Goal: Task Accomplishment & Management: Use online tool/utility

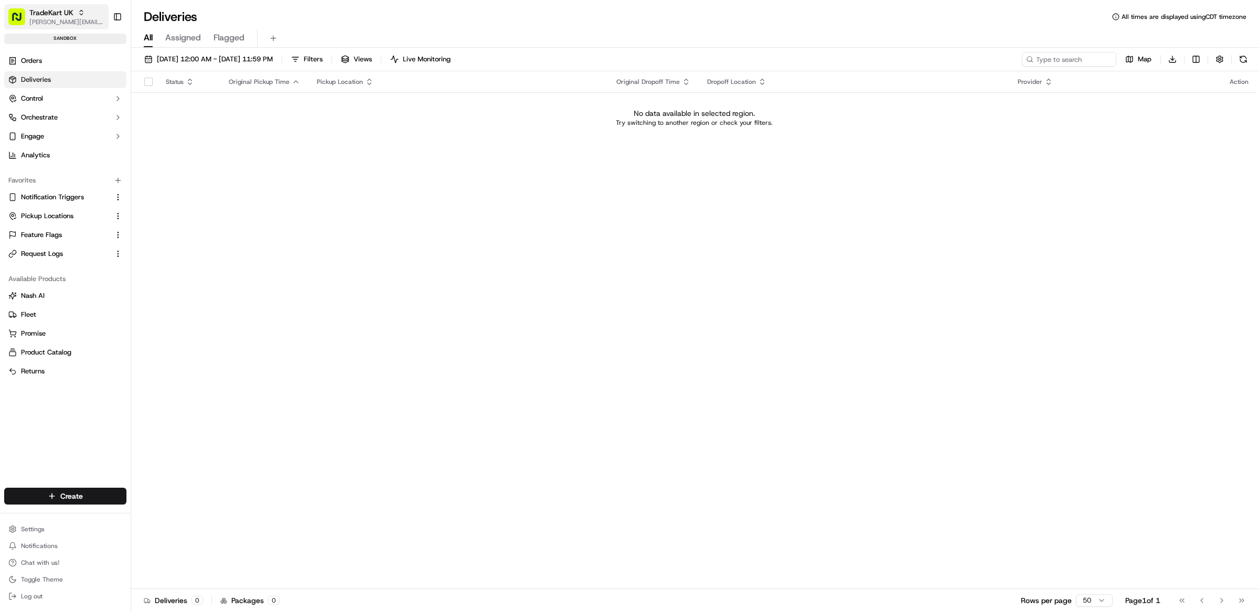
click at [63, 13] on span "TradeKart UK" at bounding box center [51, 12] width 44 height 10
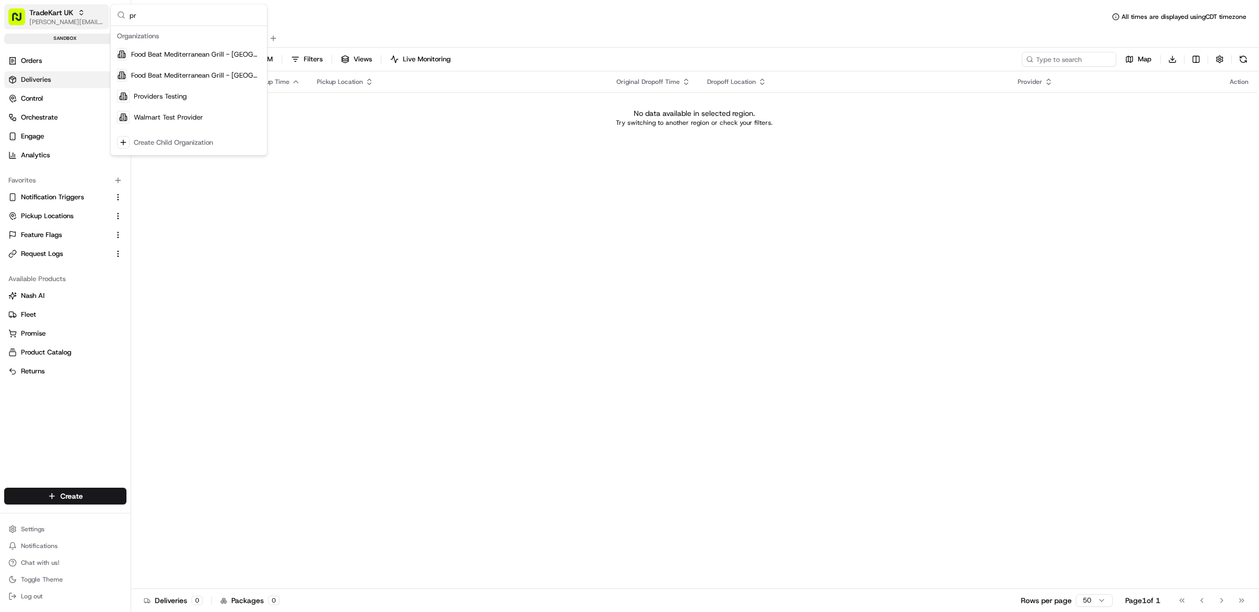
type input "p"
type input "stop and shop"
click at [166, 55] on span "Stop and Shop" at bounding box center [157, 54] width 46 height 9
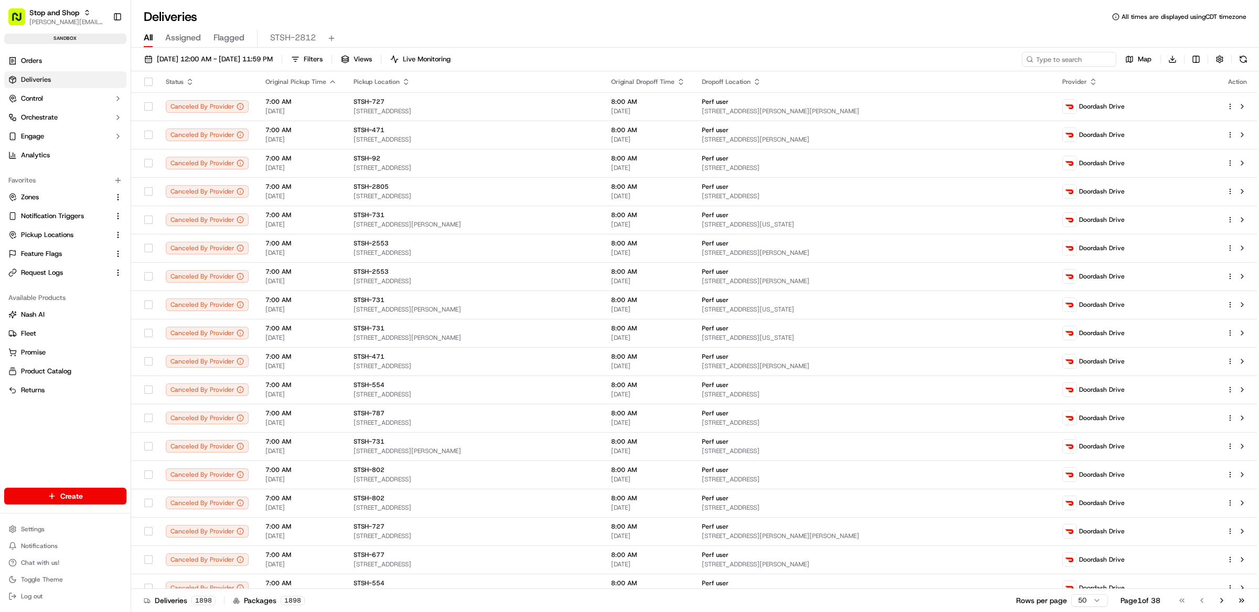
click at [407, 23] on div "Deliveries All times are displayed using CDT timezone" at bounding box center [695, 16] width 1128 height 17
click at [87, 93] on button "Control" at bounding box center [65, 98] width 122 height 17
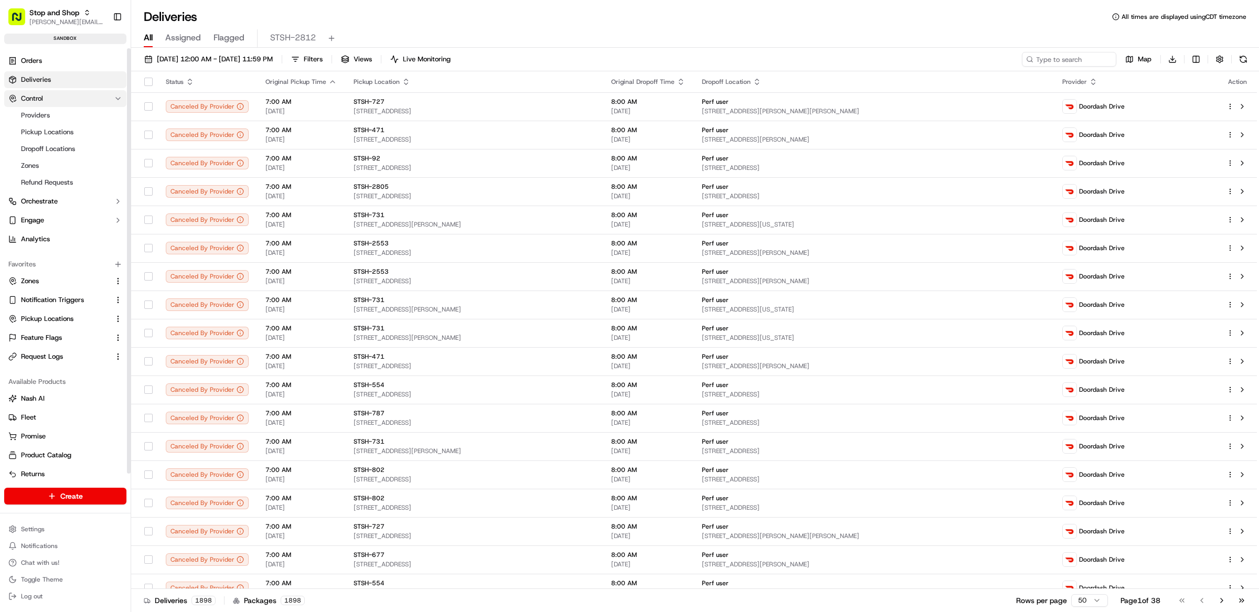
click at [87, 93] on button "Control" at bounding box center [65, 98] width 122 height 17
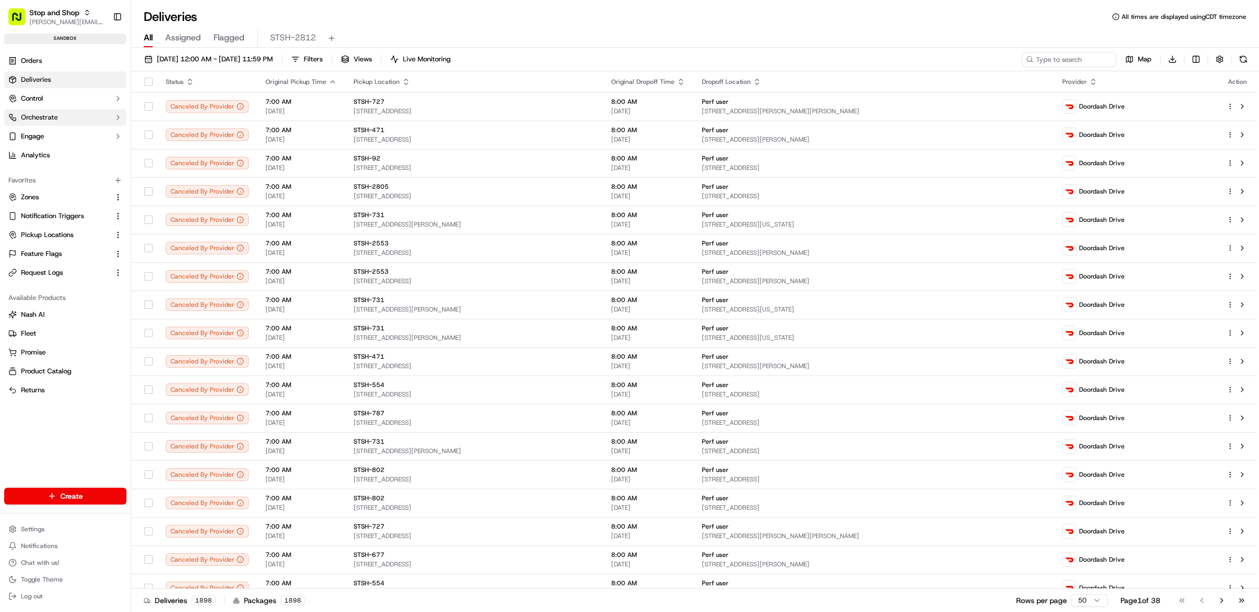
click at [79, 120] on button "Orchestrate" at bounding box center [65, 117] width 122 height 17
click at [78, 151] on span "Dispatch Strategies" at bounding box center [51, 150] width 61 height 9
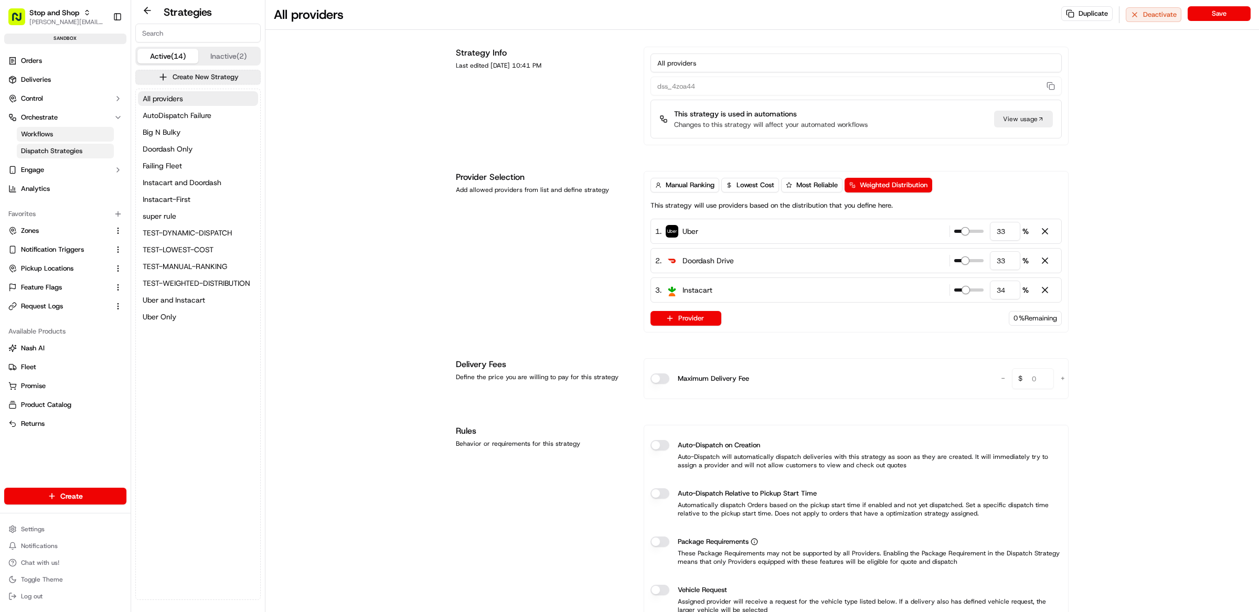
click at [48, 136] on span "Workflows" at bounding box center [37, 134] width 32 height 9
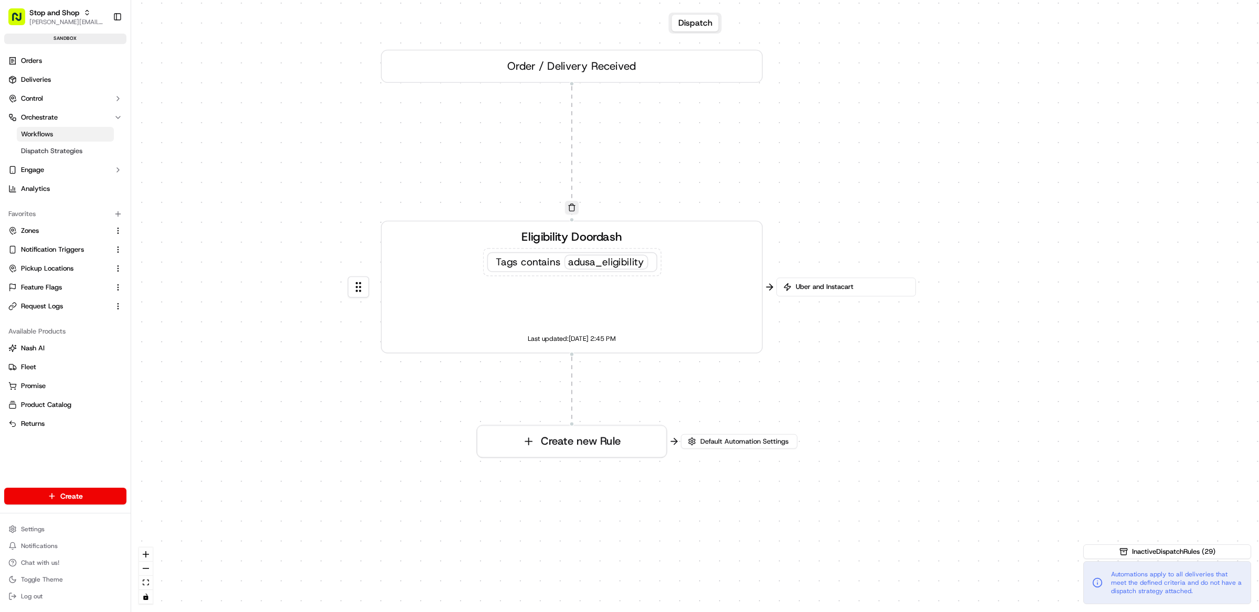
drag, startPoint x: 900, startPoint y: 223, endPoint x: 776, endPoint y: 170, distance: 135.2
click at [777, 170] on div "0 0 Order / Delivery Received Eligibility Doordash Tags contains adusa_eligibil…" at bounding box center [695, 306] width 1128 height 612
click at [829, 289] on span "Uber and Instacart" at bounding box center [850, 286] width 115 height 9
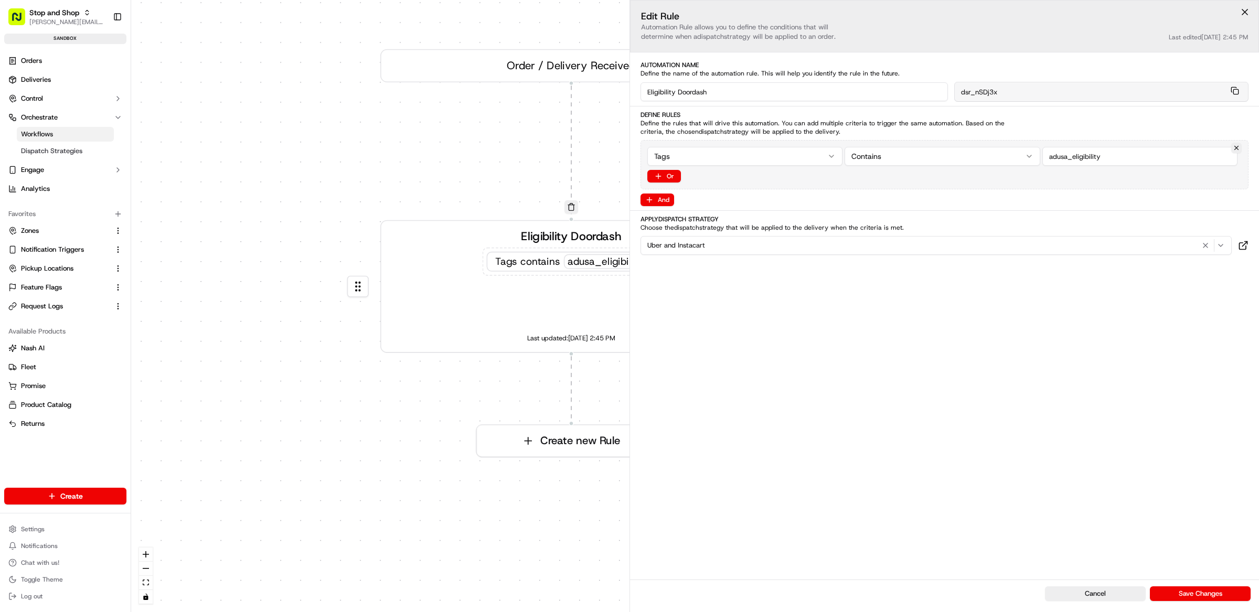
click at [587, 394] on div "0 0 Order / Delivery Received Eligibility Doordash Tags contains adusa_eligibil…" at bounding box center [695, 306] width 1128 height 612
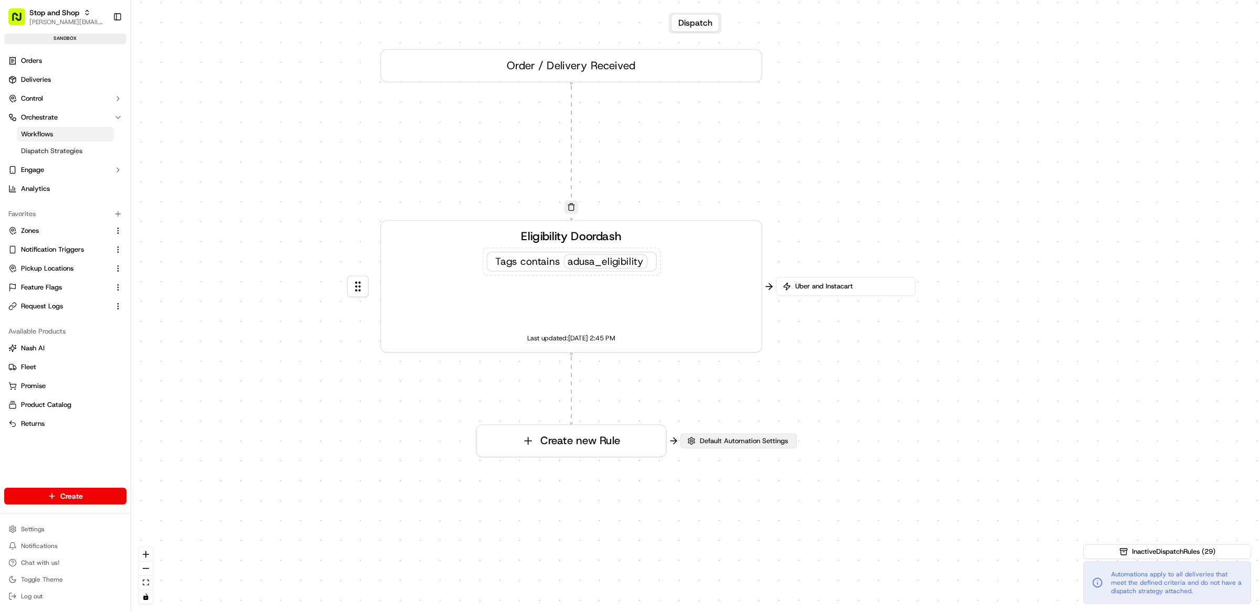
click at [748, 437] on span "Default Automation Settings" at bounding box center [744, 441] width 92 height 9
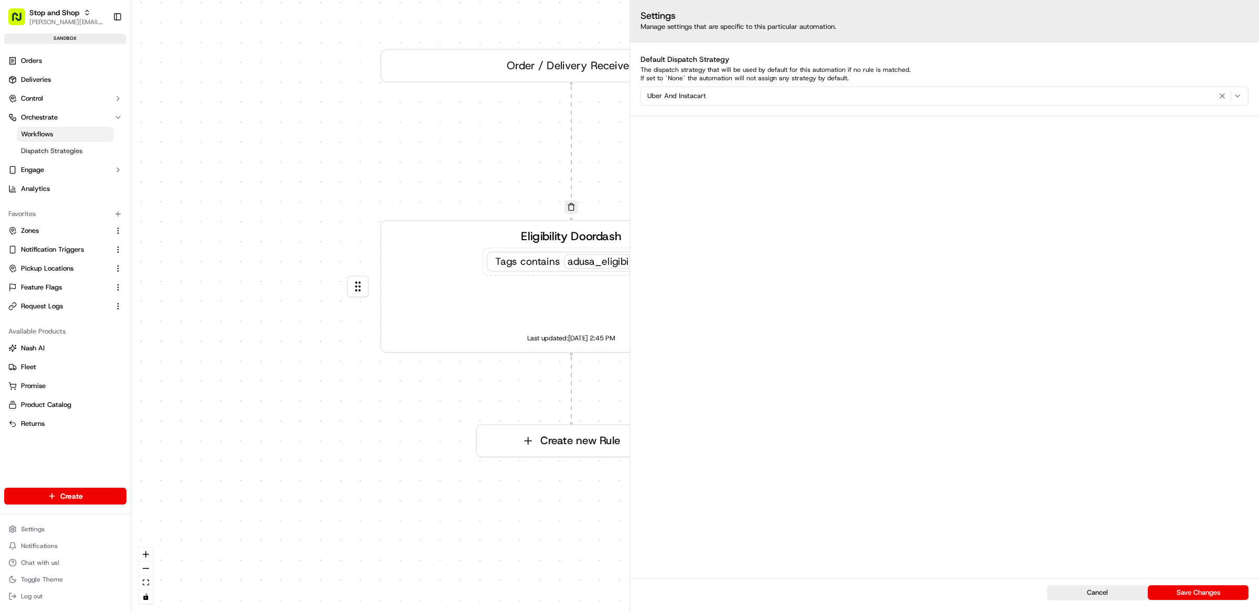
click at [475, 384] on div "0 0 Order / Delivery Received Eligibility Doordash Tags contains adusa_eligibil…" at bounding box center [695, 306] width 1128 height 612
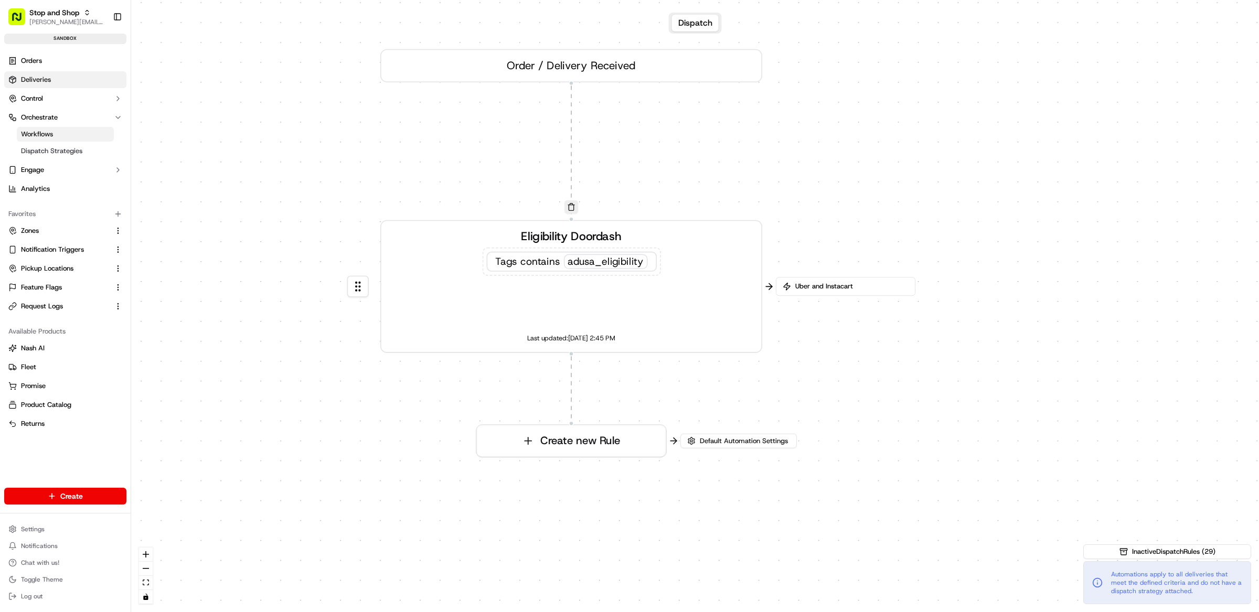
click at [61, 81] on link "Deliveries" at bounding box center [65, 79] width 122 height 17
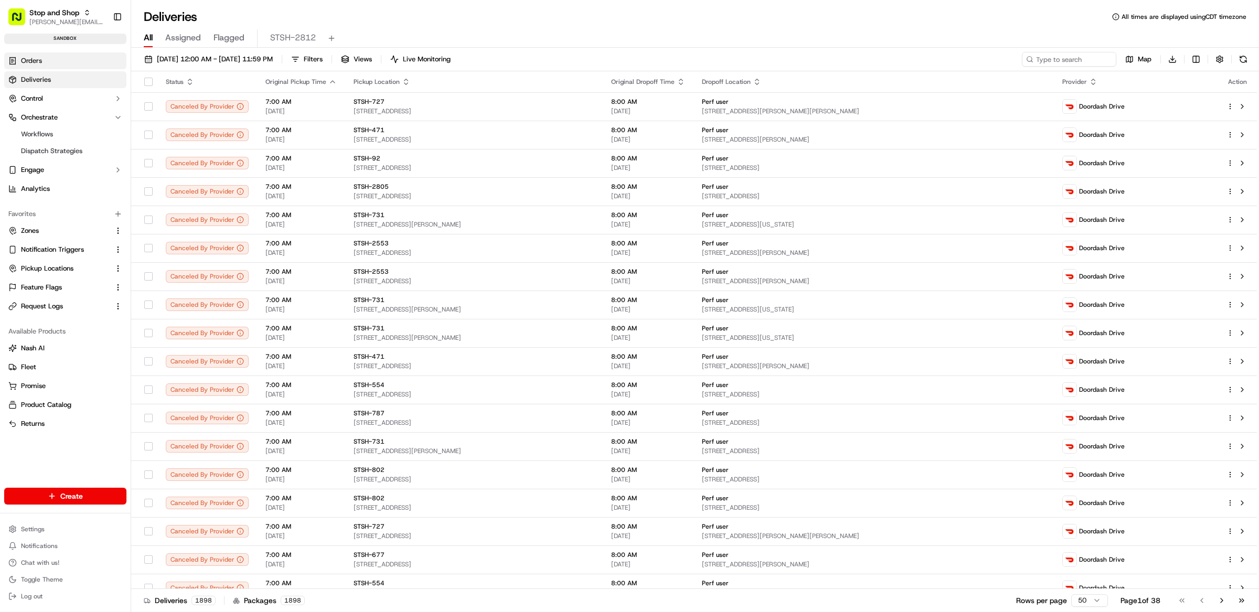
click at [75, 59] on link "Orders" at bounding box center [65, 60] width 122 height 17
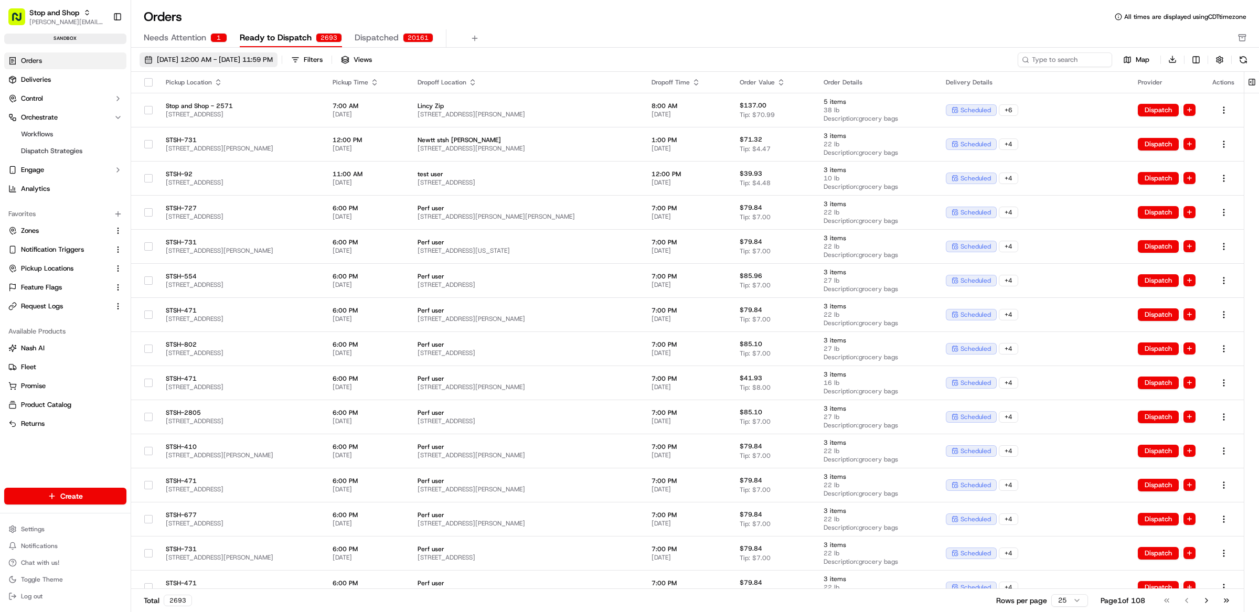
click at [201, 56] on span "09/01/2025 12:00 AM - 09/30/2025 11:59 PM" at bounding box center [215, 59] width 116 height 9
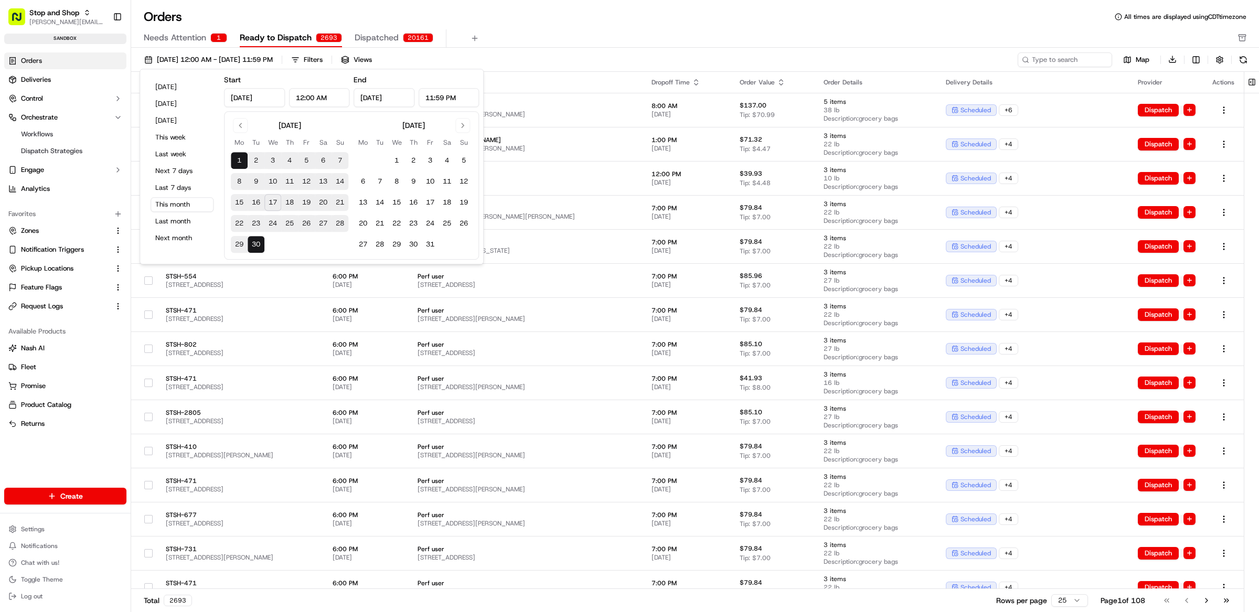
click at [248, 99] on input "Sep 1, 2025" at bounding box center [254, 97] width 61 height 19
type input "Sep 17, 2025"
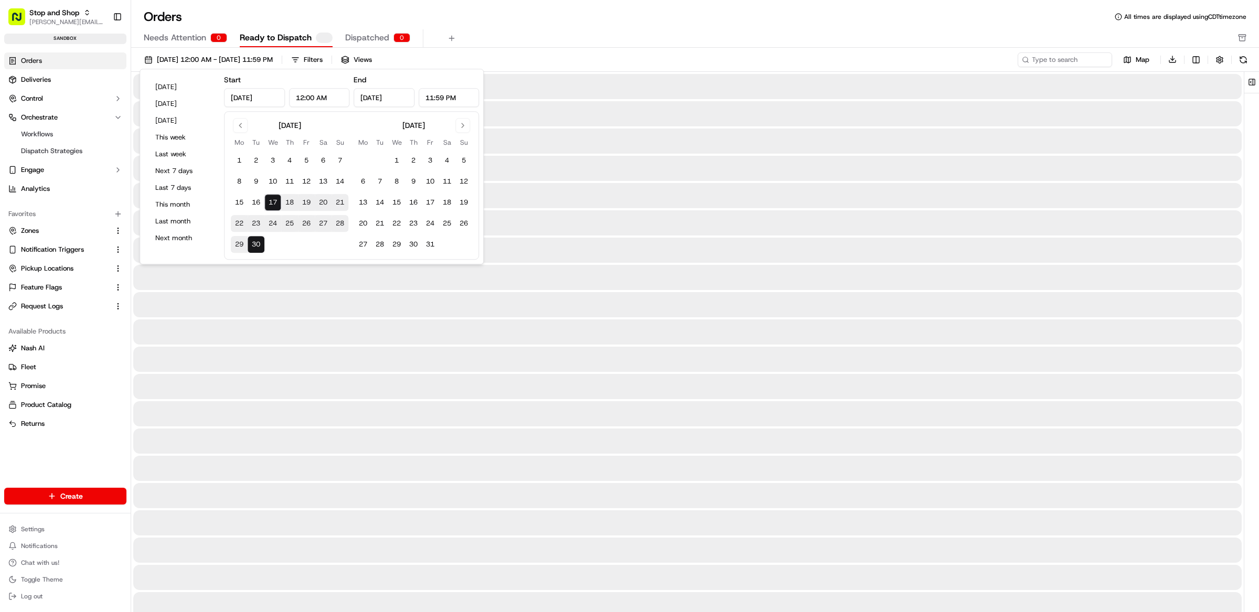
click at [304, 97] on input "12:00 AM" at bounding box center [319, 97] width 61 height 19
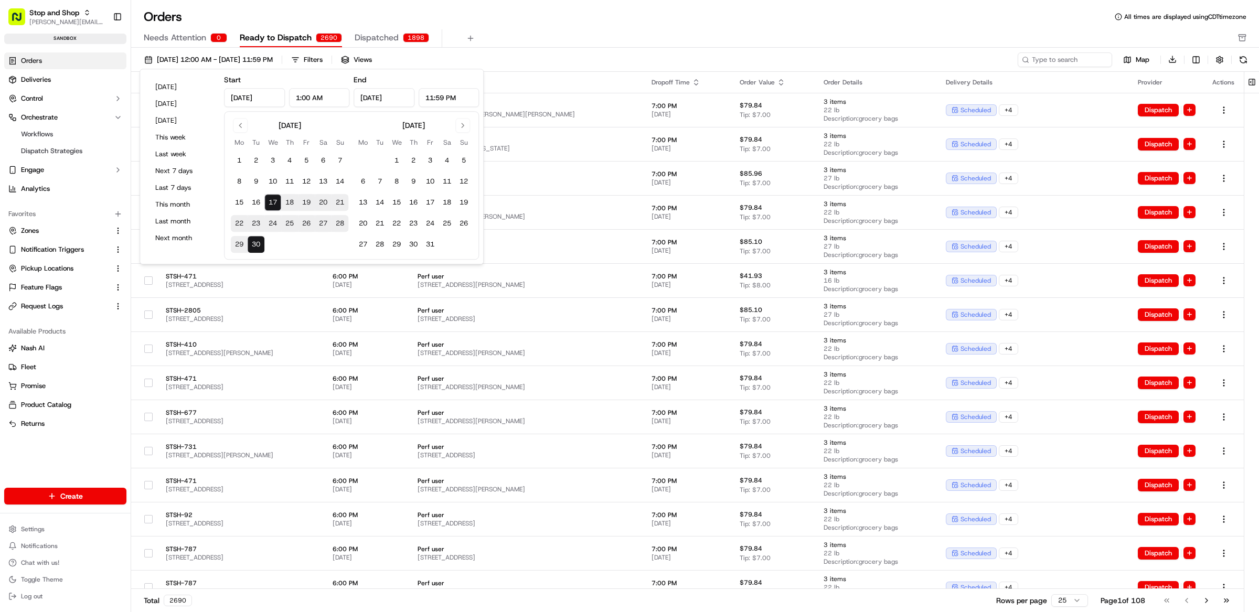
click at [305, 98] on input "1:00 AM" at bounding box center [319, 97] width 61 height 19
click at [309, 98] on input "1:00 AM" at bounding box center [319, 97] width 61 height 19
click at [316, 97] on input "1:18 AM" at bounding box center [319, 97] width 61 height 19
type input "1:18 PM"
click at [377, 102] on input "Sep 30, 2025" at bounding box center [384, 97] width 61 height 19
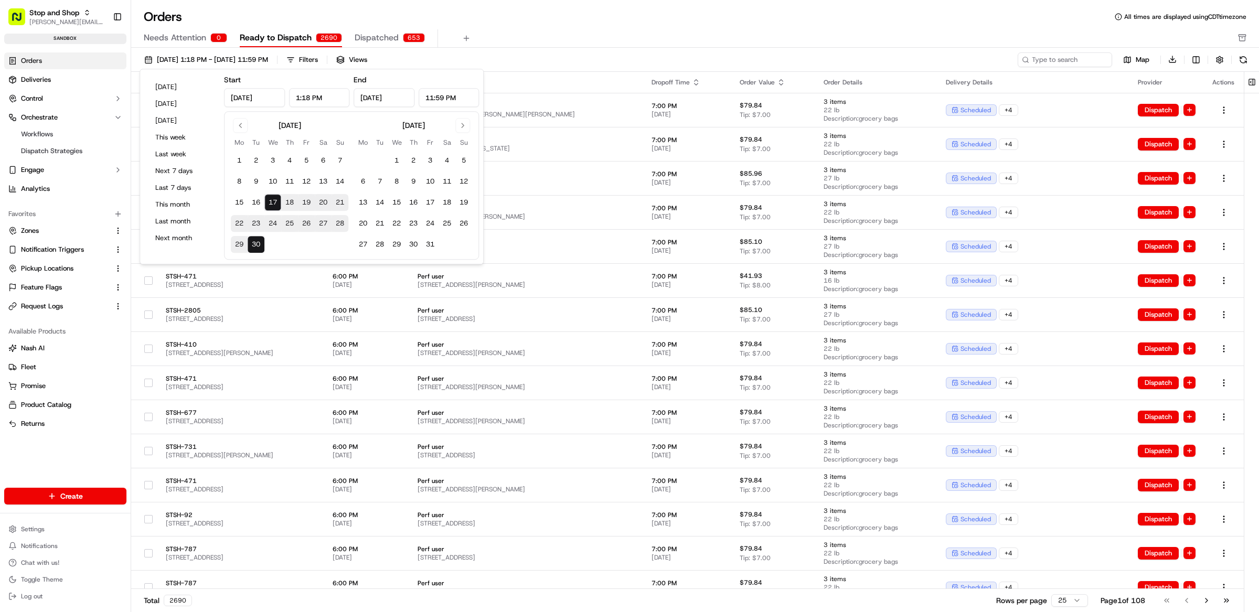
type input "Sep 17, 2025"
click at [432, 98] on input "11:59 PM" at bounding box center [449, 97] width 61 height 19
click at [433, 100] on input "11:59 PM" at bounding box center [449, 97] width 61 height 19
click at [439, 100] on input "2:59 PM" at bounding box center [449, 97] width 61 height 19
type input "2:18 PM"
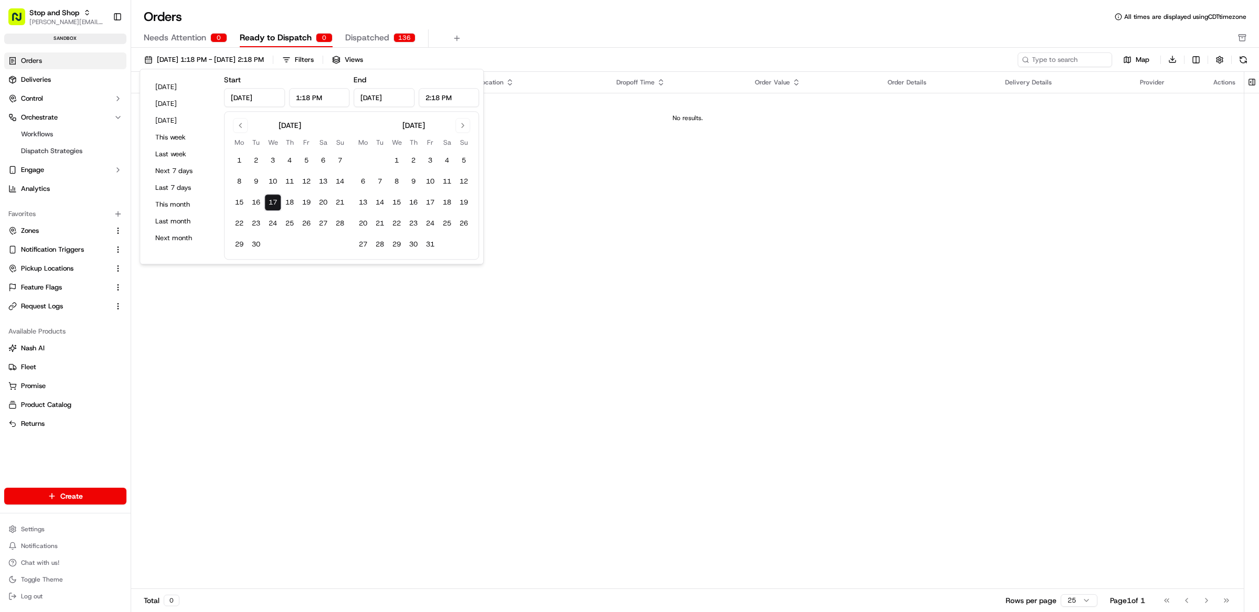
click at [563, 24] on div "Orders All times are displayed using CDT timezone" at bounding box center [695, 16] width 1128 height 17
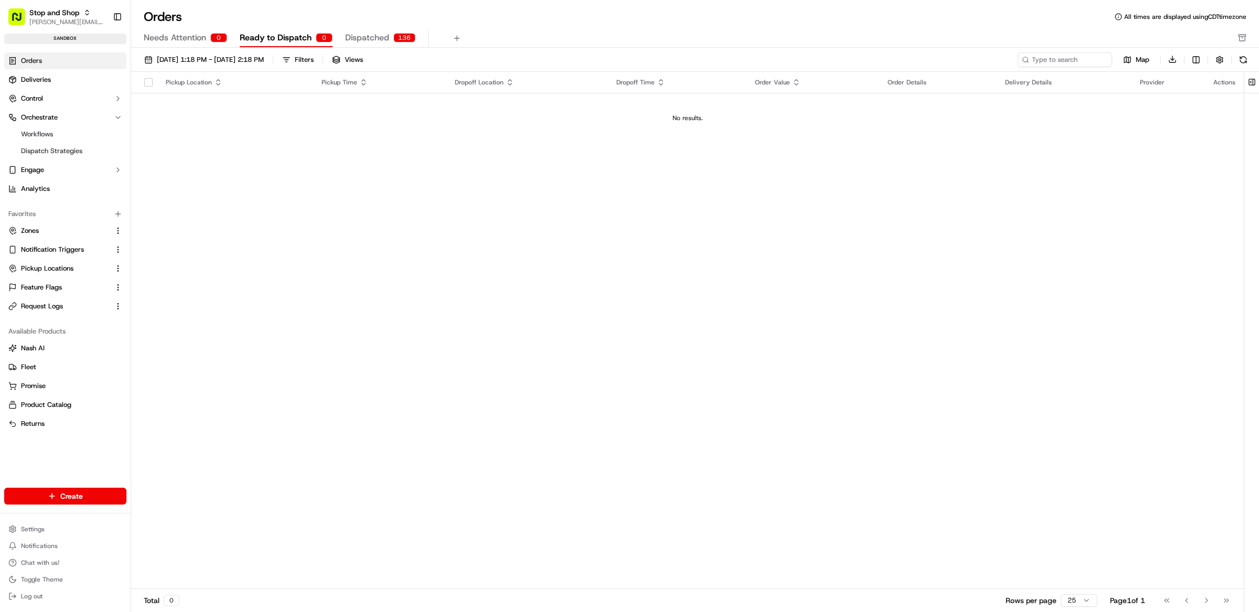
click at [385, 35] on span "Dispatched" at bounding box center [367, 37] width 44 height 13
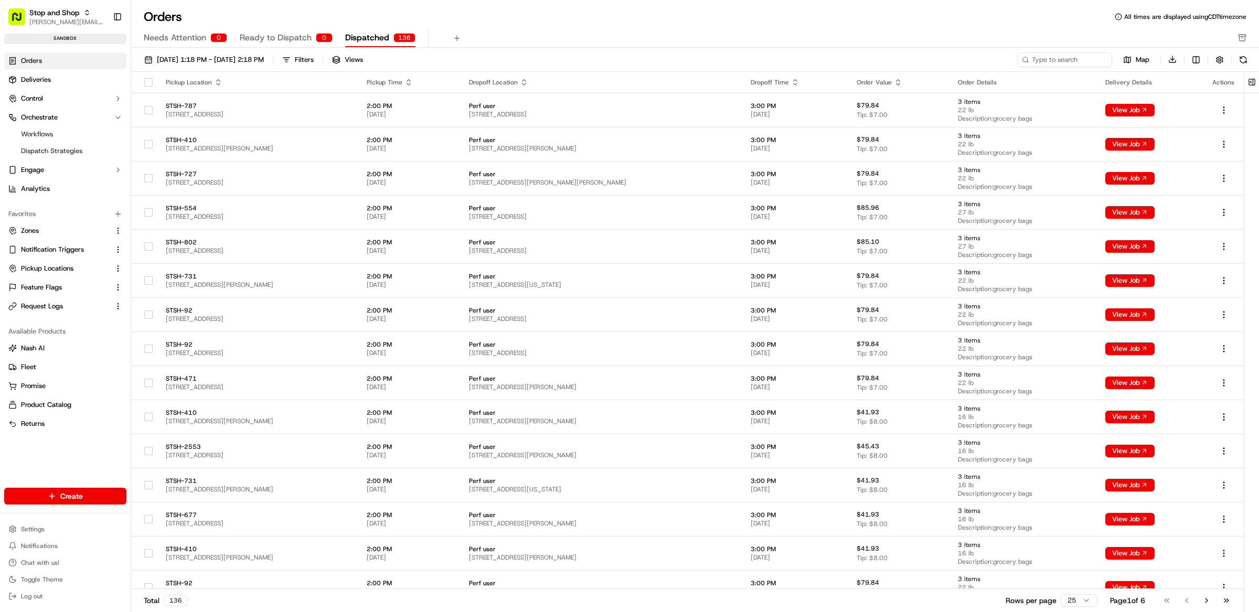
click at [274, 22] on div "Orders All times are displayed using CDT timezone" at bounding box center [695, 16] width 1128 height 17
click at [274, 36] on span "Ready to Dispatch" at bounding box center [276, 37] width 72 height 13
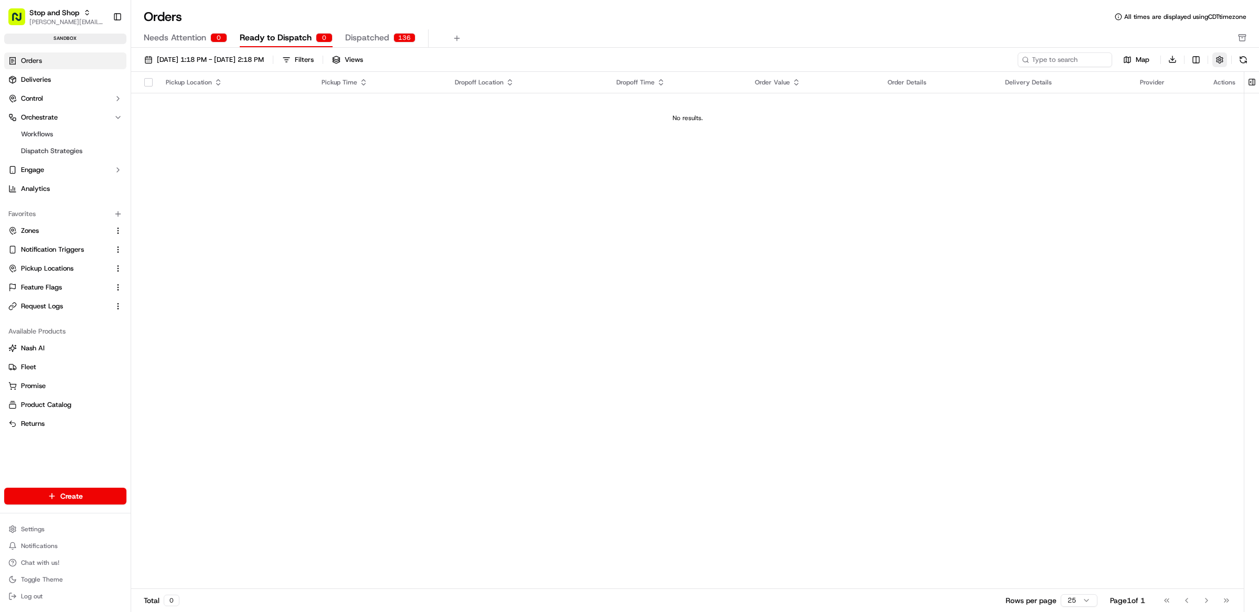
click at [1222, 52] on button "button" at bounding box center [1220, 59] width 15 height 15
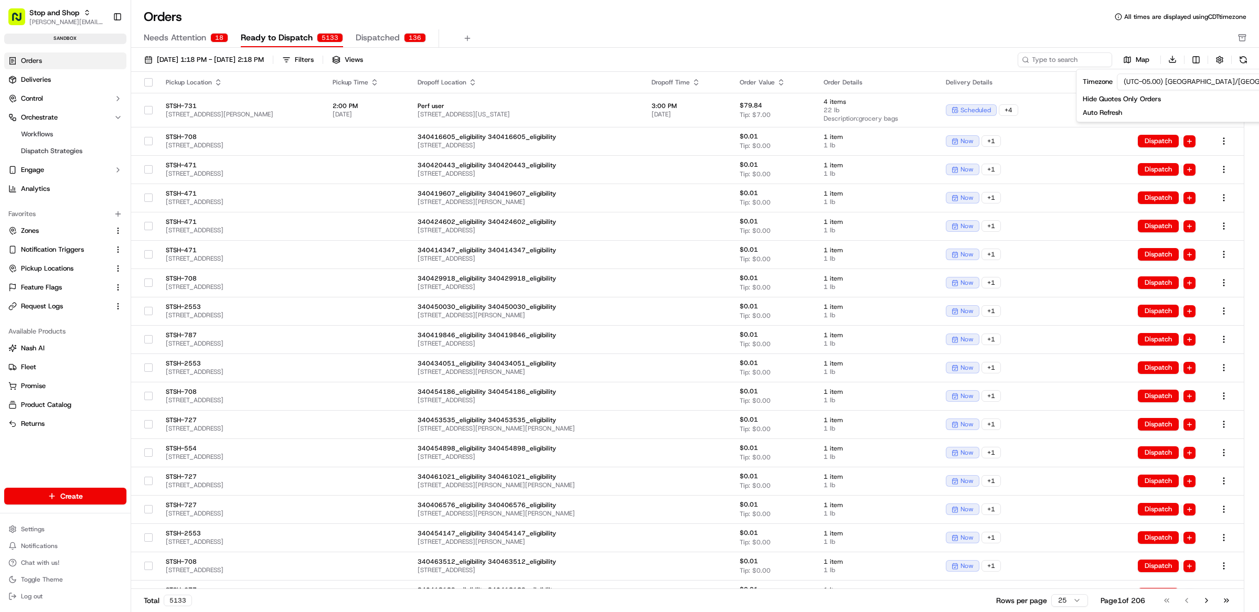
click at [820, 24] on div "Orders All times are displayed using CDT timezone" at bounding box center [695, 16] width 1128 height 17
click at [1202, 63] on html "Stop and Shop matt@usenash.com Toggle Sidebar sandbox Orders Deliveries Control…" at bounding box center [629, 306] width 1259 height 612
click at [966, 29] on html "Stop and Shop matt@usenash.com Toggle Sidebar sandbox Orders Deliveries Control…" at bounding box center [629, 306] width 1259 height 612
click at [314, 58] on div "Filters" at bounding box center [304, 59] width 19 height 9
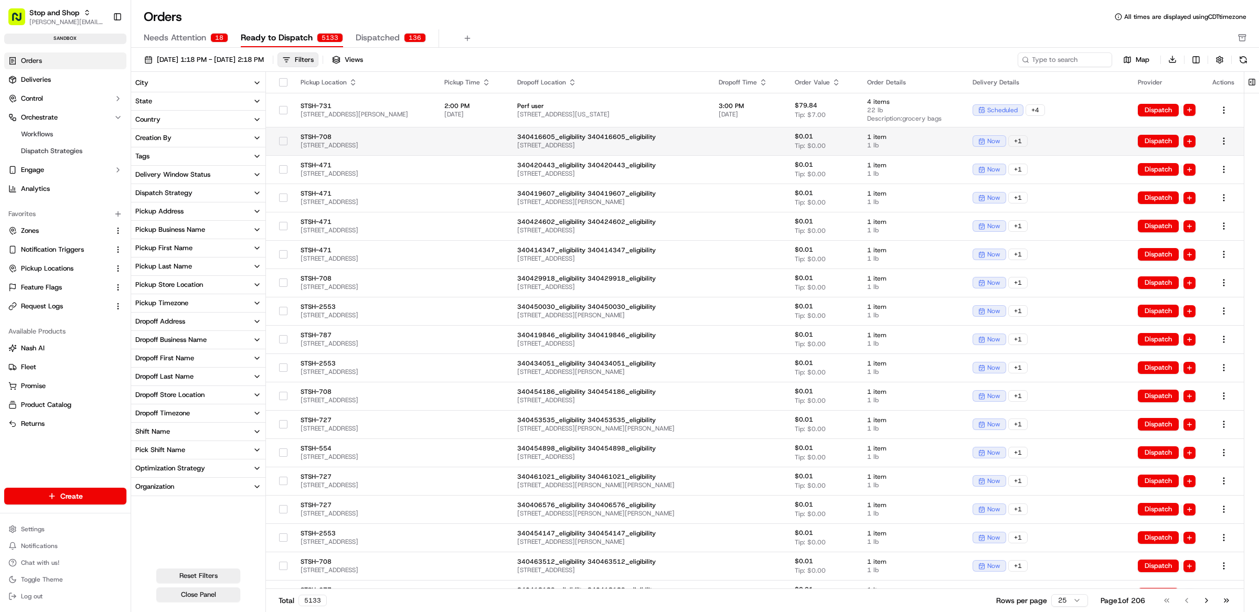
click at [496, 148] on td at bounding box center [472, 141] width 73 height 28
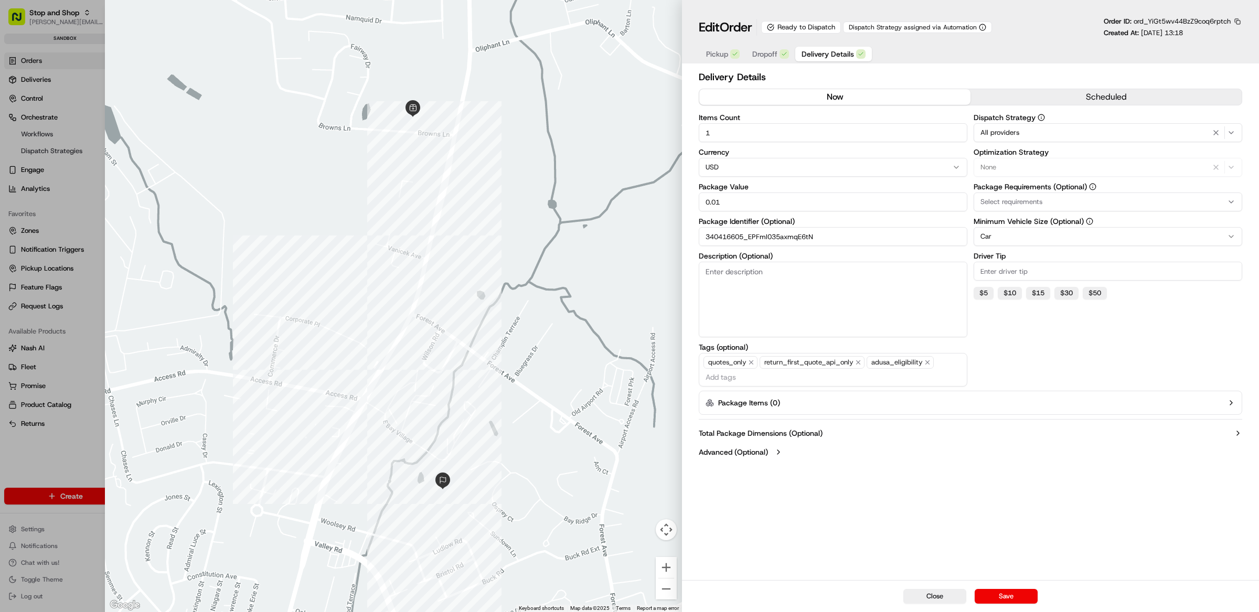
click at [814, 51] on span "Delivery Details" at bounding box center [828, 54] width 52 height 10
click at [1103, 133] on div "All providers" at bounding box center [1107, 132] width 263 height 13
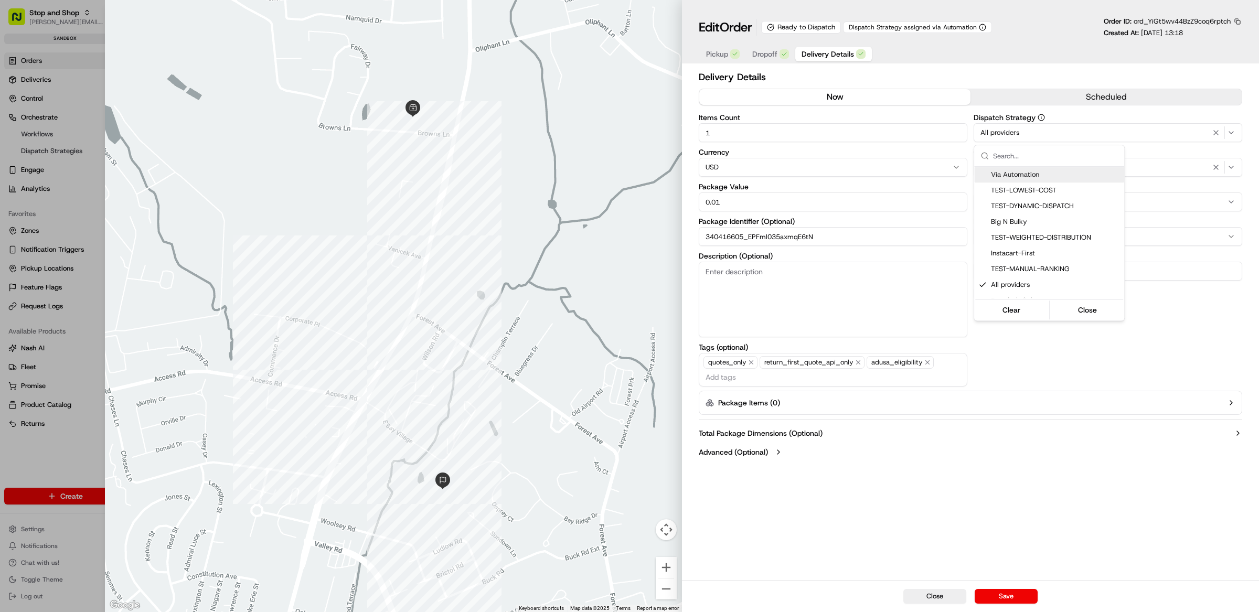
click at [1054, 84] on div at bounding box center [629, 306] width 1259 height 612
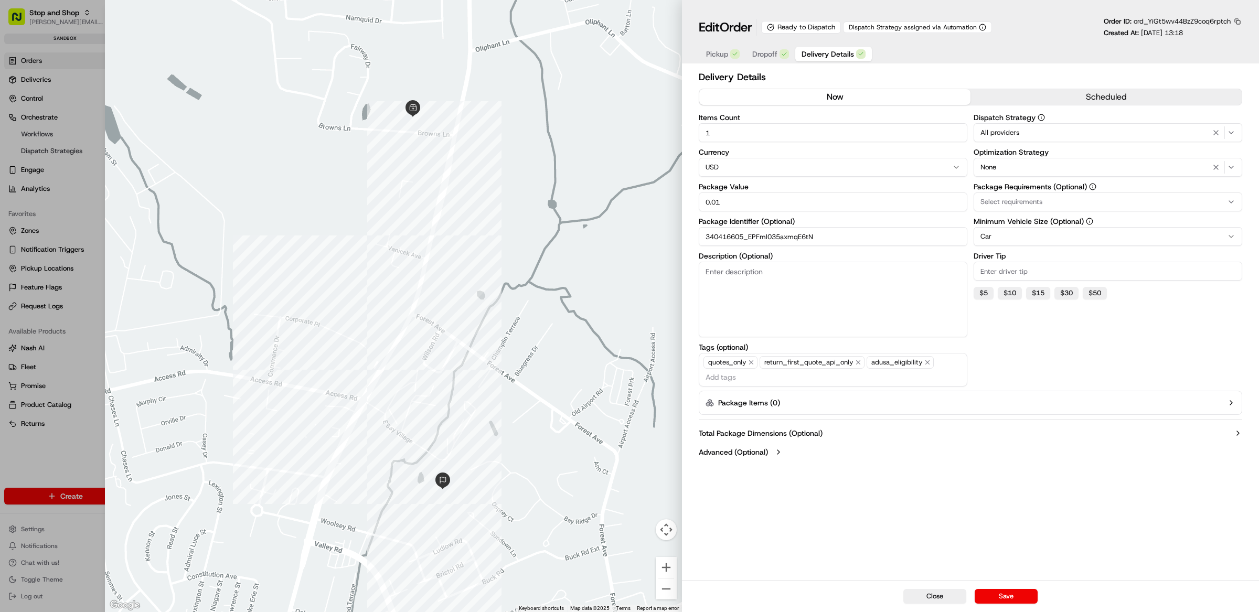
click at [56, 217] on div at bounding box center [629, 306] width 1259 height 612
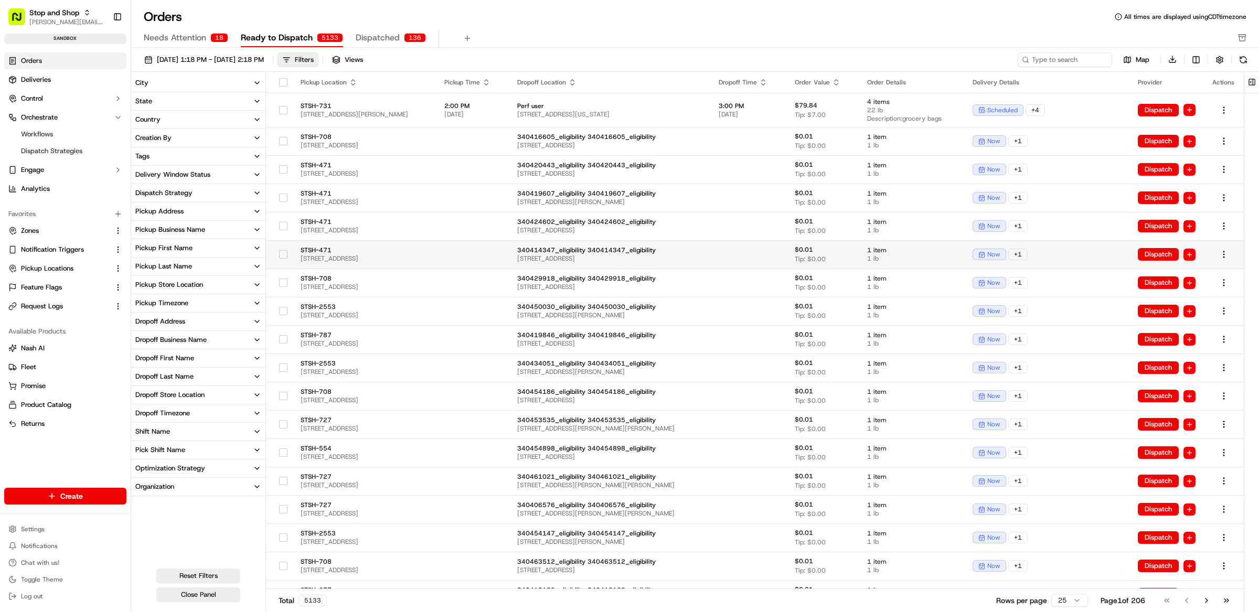
click at [426, 265] on td "STSH-471 209 N Main St, Andover, MA 01810, US" at bounding box center [364, 254] width 144 height 28
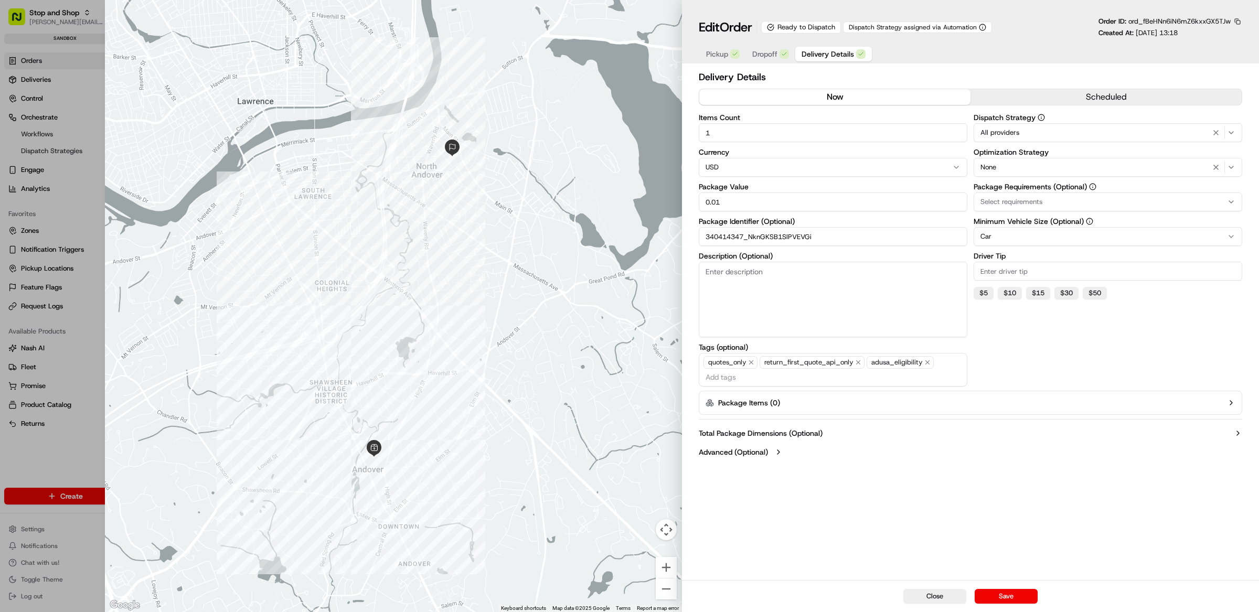
click at [83, 355] on div at bounding box center [629, 306] width 1259 height 612
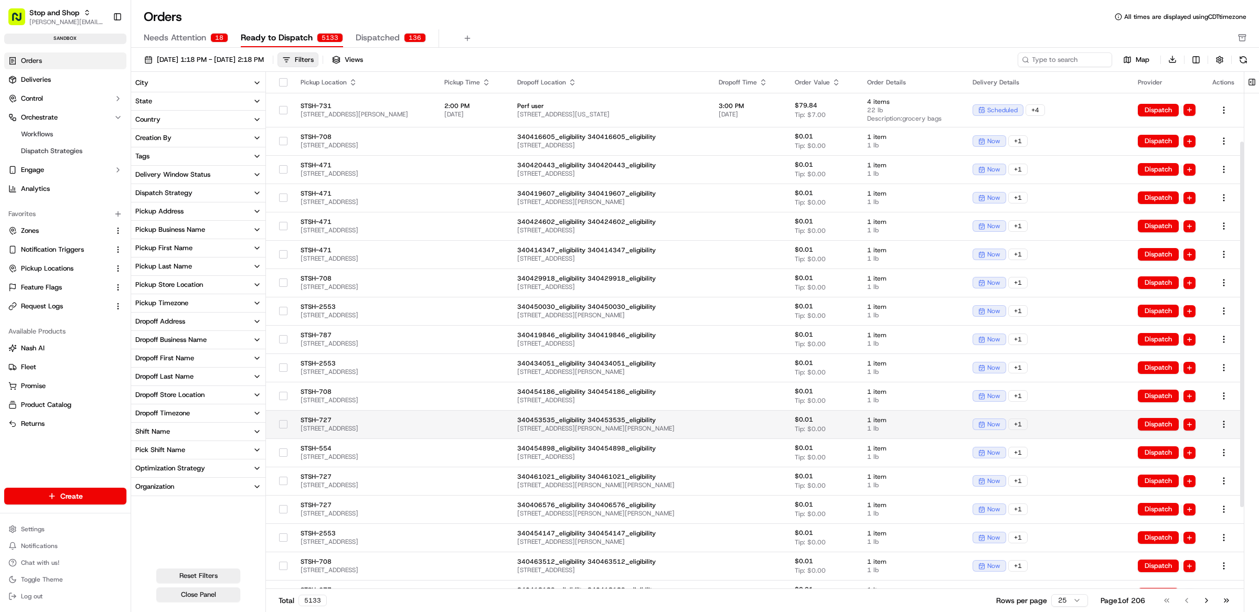
scroll to position [216, 0]
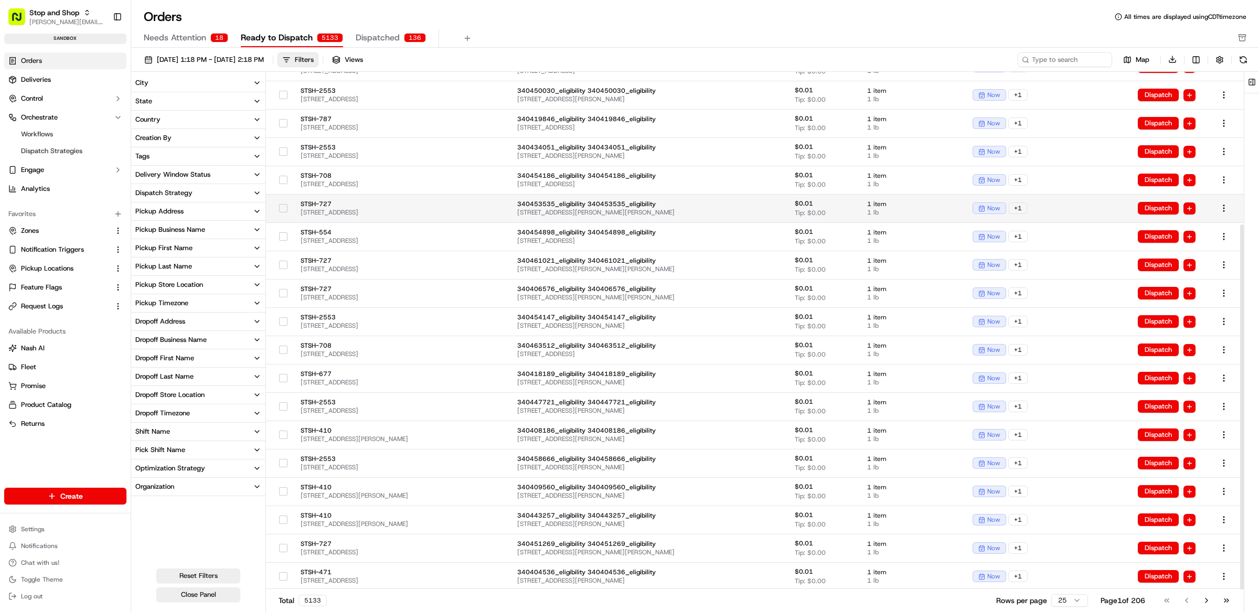
click at [428, 429] on span "STSH-410" at bounding box center [364, 431] width 127 height 8
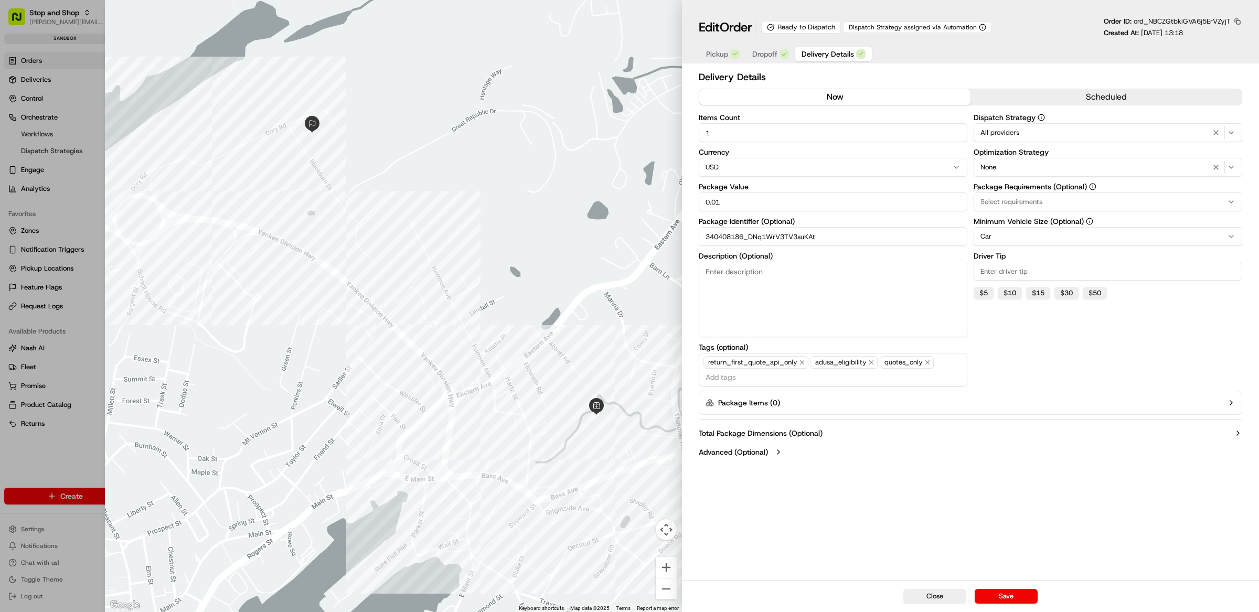
click at [914, 597] on button "Close" at bounding box center [935, 596] width 63 height 15
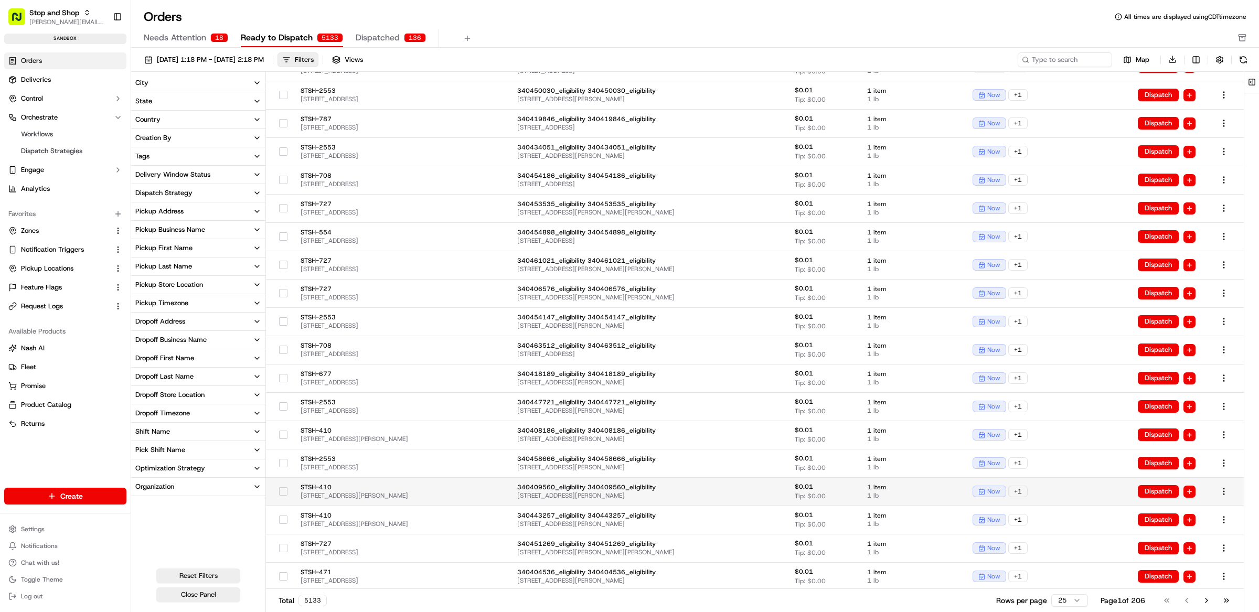
click at [509, 500] on td at bounding box center [472, 491] width 73 height 28
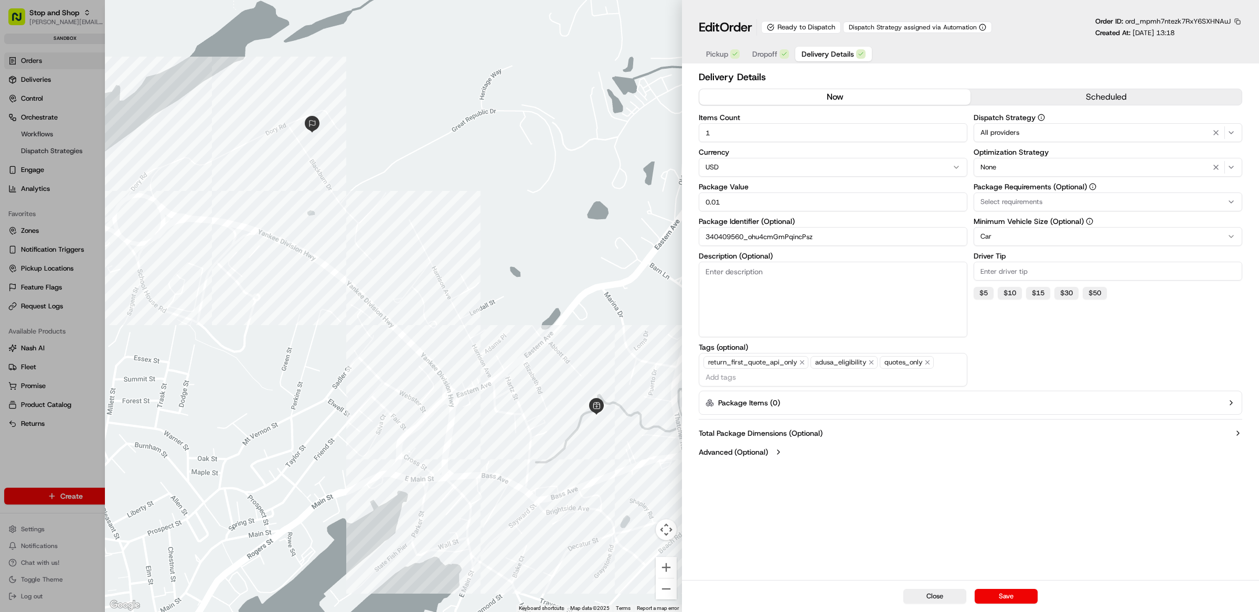
click at [1241, 23] on button "button" at bounding box center [1237, 21] width 9 height 9
click at [1209, 40] on button "Copy ID" at bounding box center [1208, 37] width 95 height 13
click at [937, 602] on button "Close" at bounding box center [935, 596] width 63 height 15
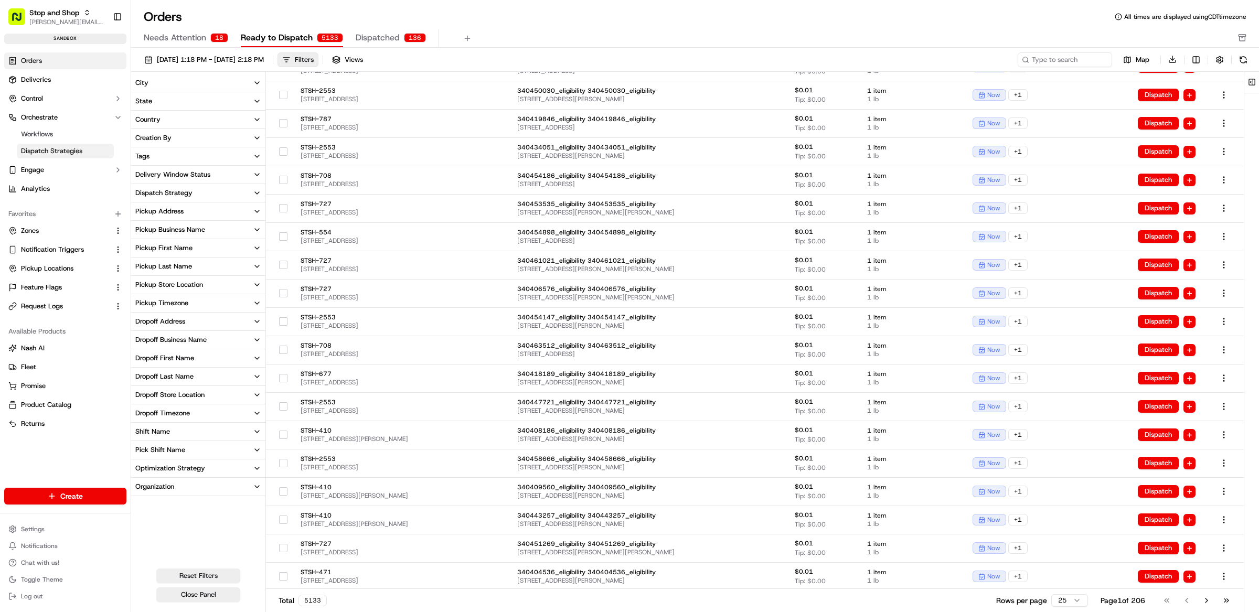
click at [71, 151] on span "Dispatch Strategies" at bounding box center [51, 150] width 61 height 9
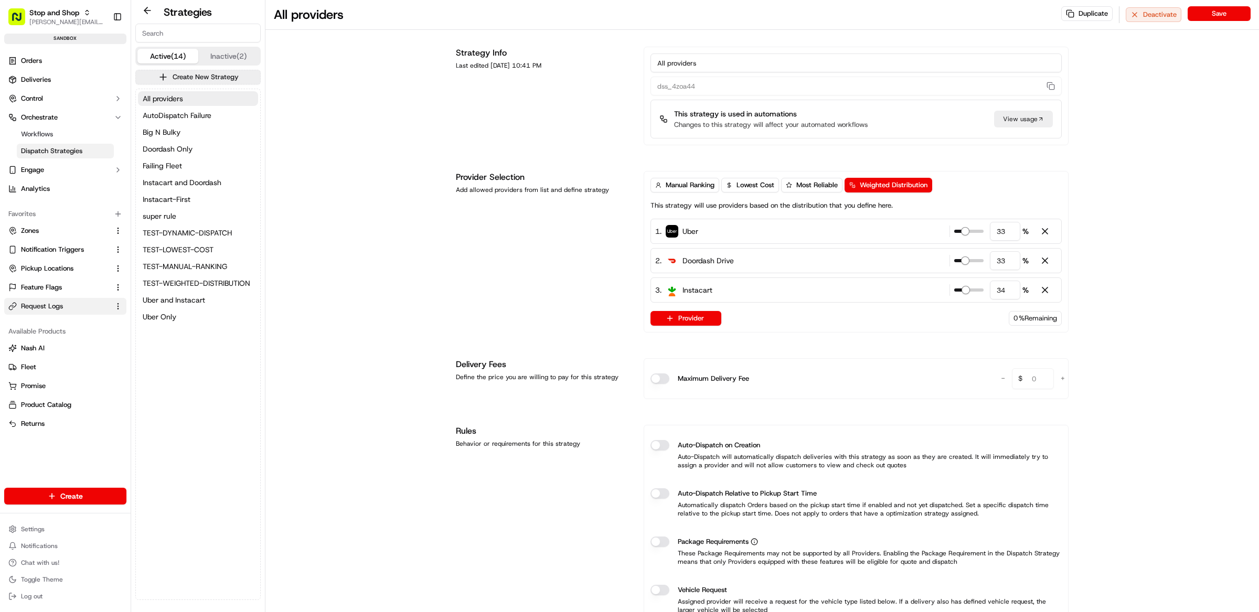
click at [72, 309] on link "Request Logs" at bounding box center [58, 306] width 101 height 9
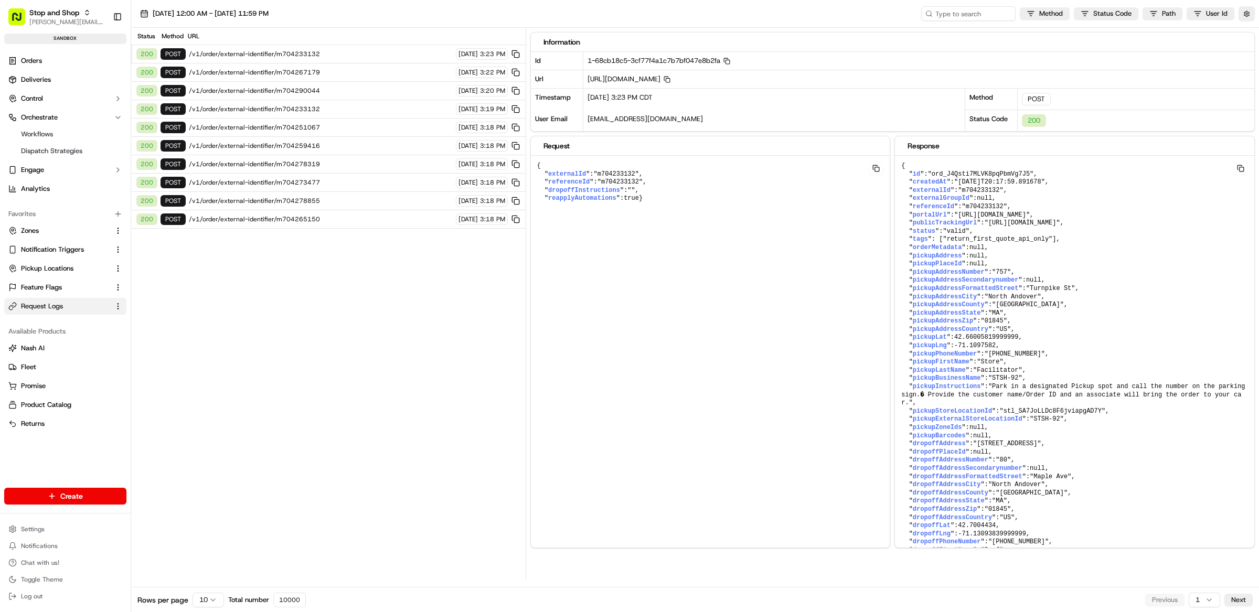
click at [939, 21] on div "09/17/2025 12:00 AM - 09/17/2025 11:59 PM Method Status Code Path User Id" at bounding box center [695, 14] width 1128 height 28
click at [947, 16] on input at bounding box center [953, 13] width 126 height 15
paste input "ord_mpmh7ntezk7RxY6SXHNAuJ"
type input "ord_mpmh7ntezk7RxY6SXHNAuJ"
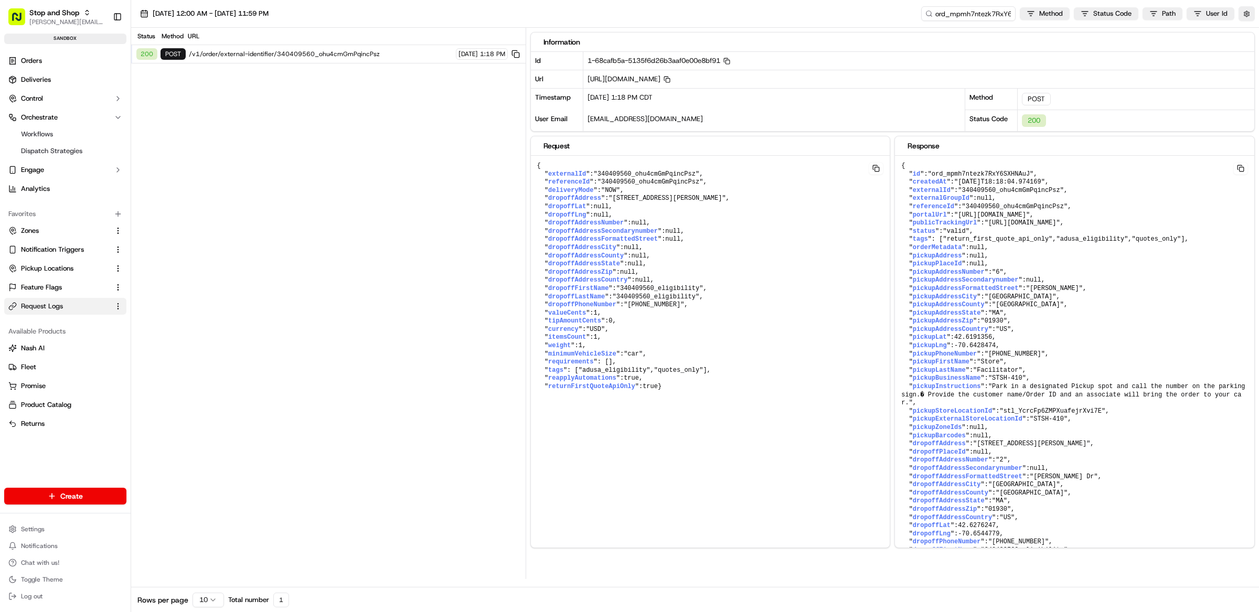
click at [264, 58] on span "/v1/order/external-identifier/340409560_ohu4cmGmPqincPsz" at bounding box center [321, 54] width 264 height 8
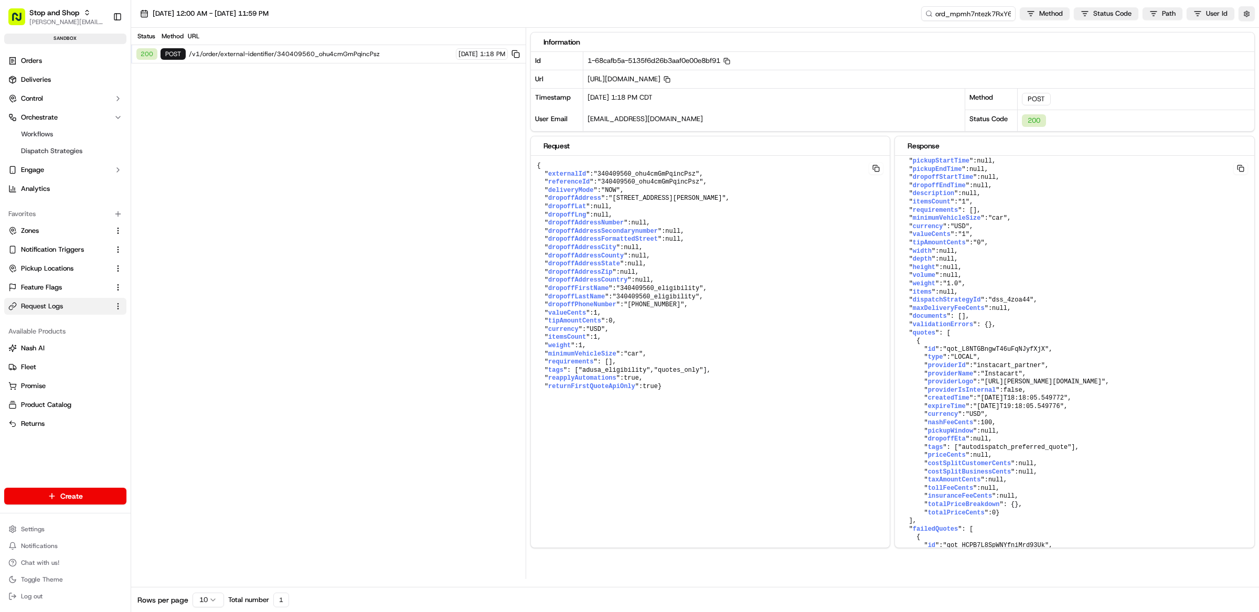
scroll to position [588, 0]
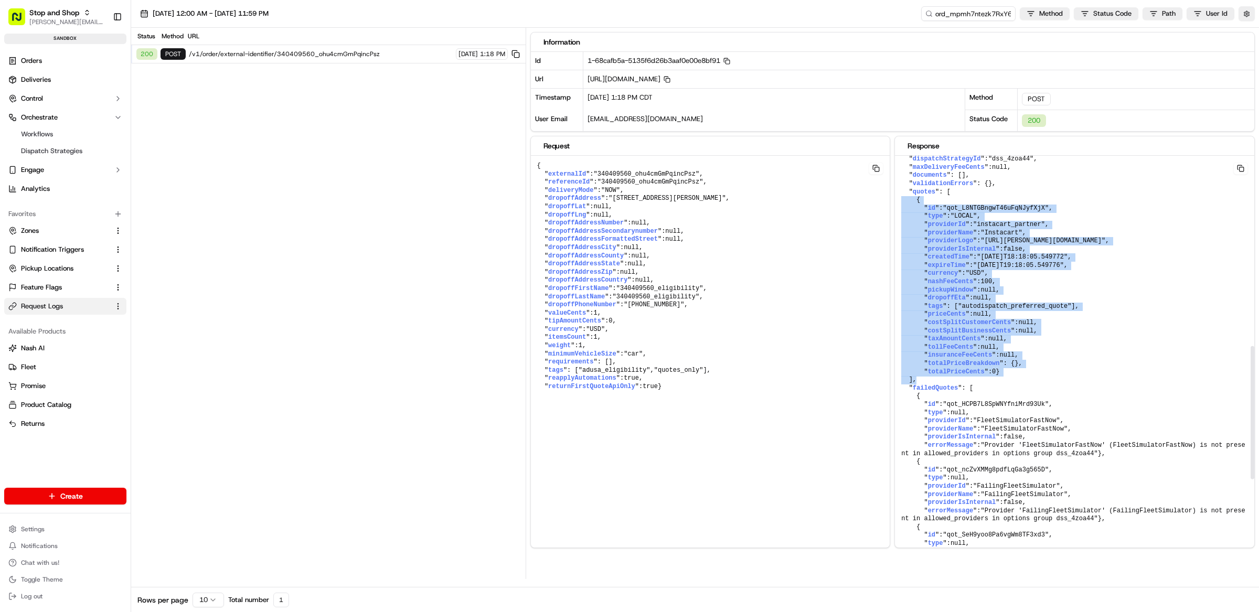
drag, startPoint x: 926, startPoint y: 409, endPoint x: 897, endPoint y: 235, distance: 176.7
click at [897, 235] on pre "{ " id ": "ord_mpmh7ntezk7RxY6SXHNAuJ" , " createdAt ": "2025-09-17T18:18:04.97…" at bounding box center [1074, 155] width 359 height 1174
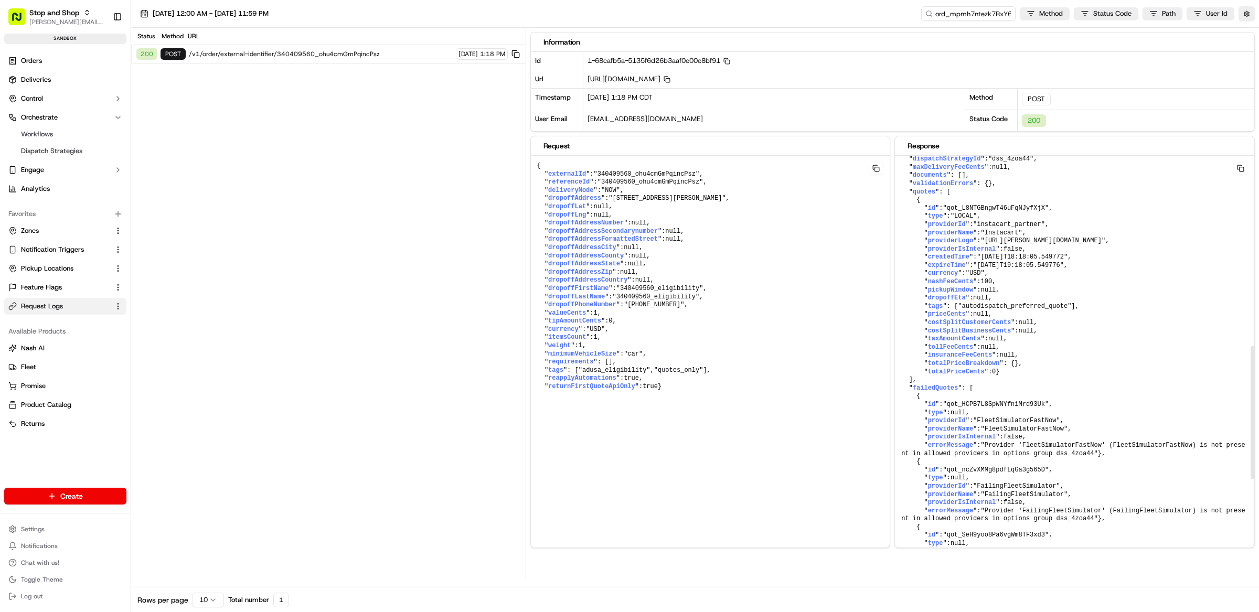
click at [936, 435] on pre "{ " id ": "ord_mpmh7ntezk7RxY6SXHNAuJ" , " createdAt ": "2025-09-17T18:18:04.97…" at bounding box center [1074, 155] width 359 height 1174
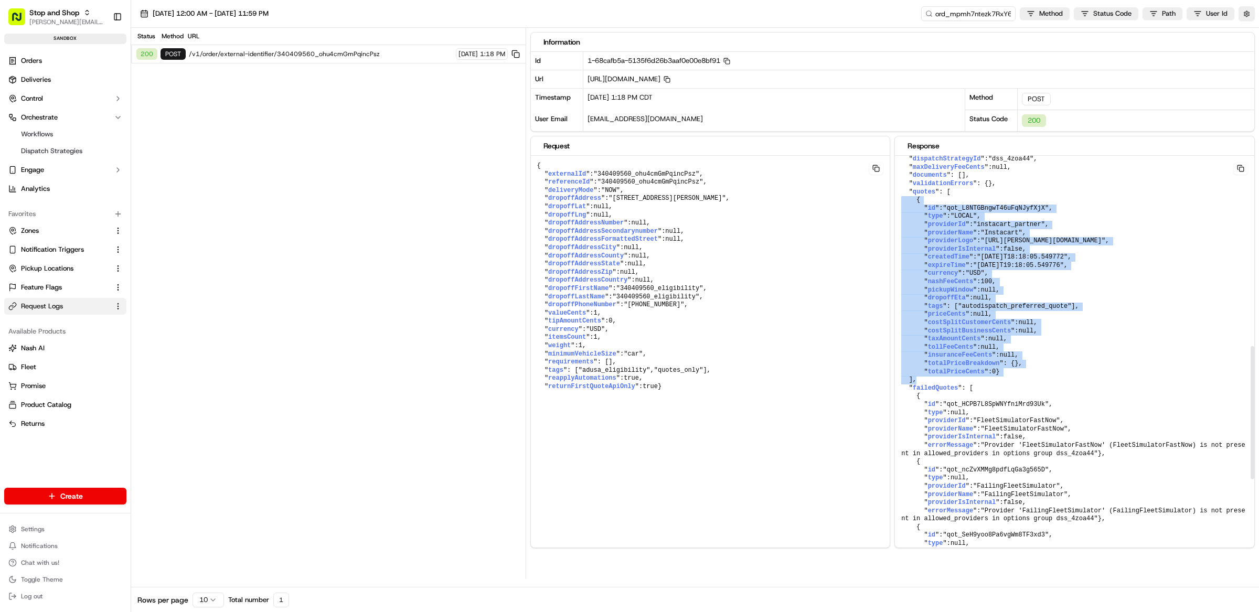
drag, startPoint x: 931, startPoint y: 429, endPoint x: 897, endPoint y: 236, distance: 196.6
click at [897, 236] on pre "{ " id ": "ord_mpmh7ntezk7RxY6SXHNAuJ" , " createdAt ": "2025-09-17T18:18:04.97…" at bounding box center [1074, 155] width 359 height 1174
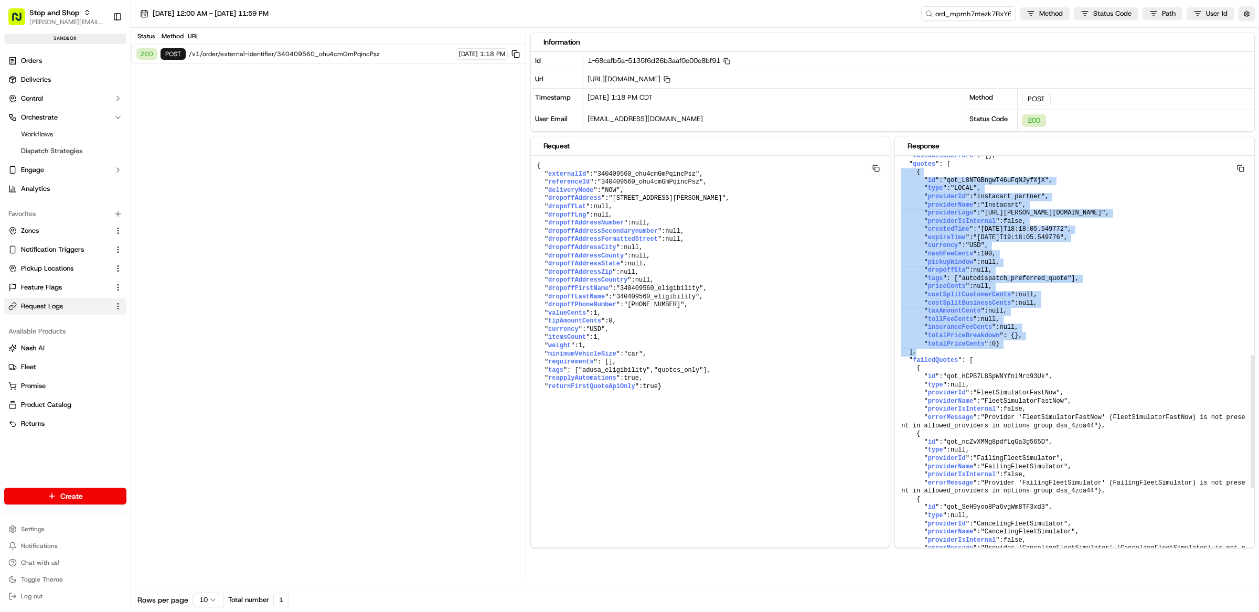
scroll to position [604, 0]
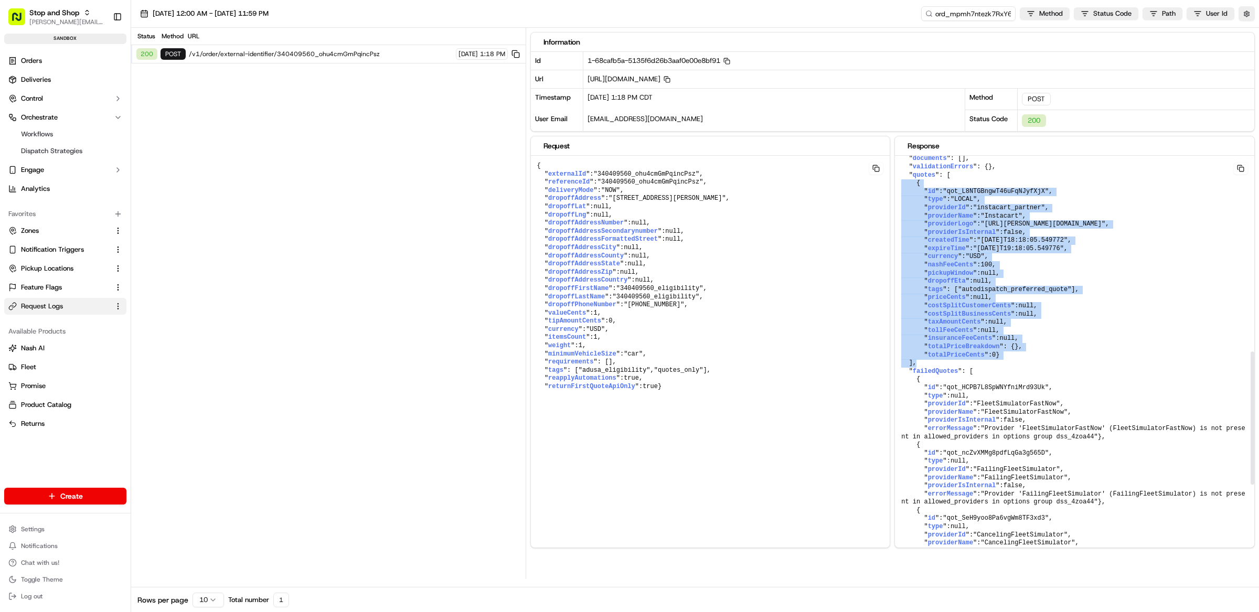
click at [963, 342] on pre "{ " id ": "ord_mpmh7ntezk7RxY6SXHNAuJ" , " createdAt ": "2025-09-17T18:18:04.97…" at bounding box center [1074, 138] width 359 height 1174
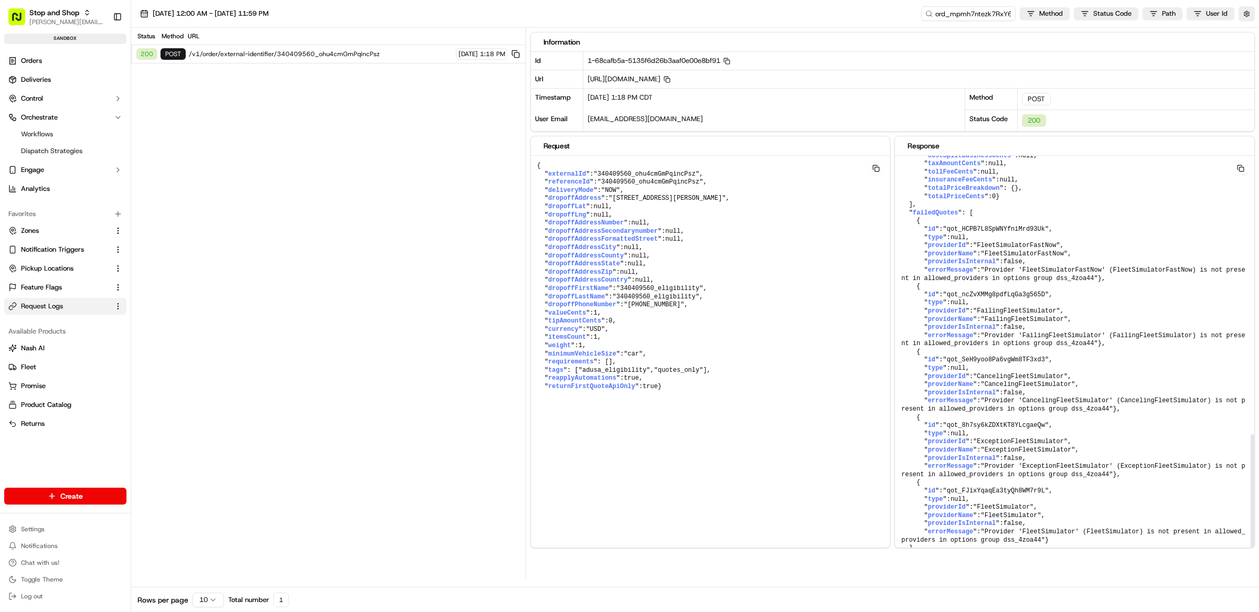
scroll to position [0, 0]
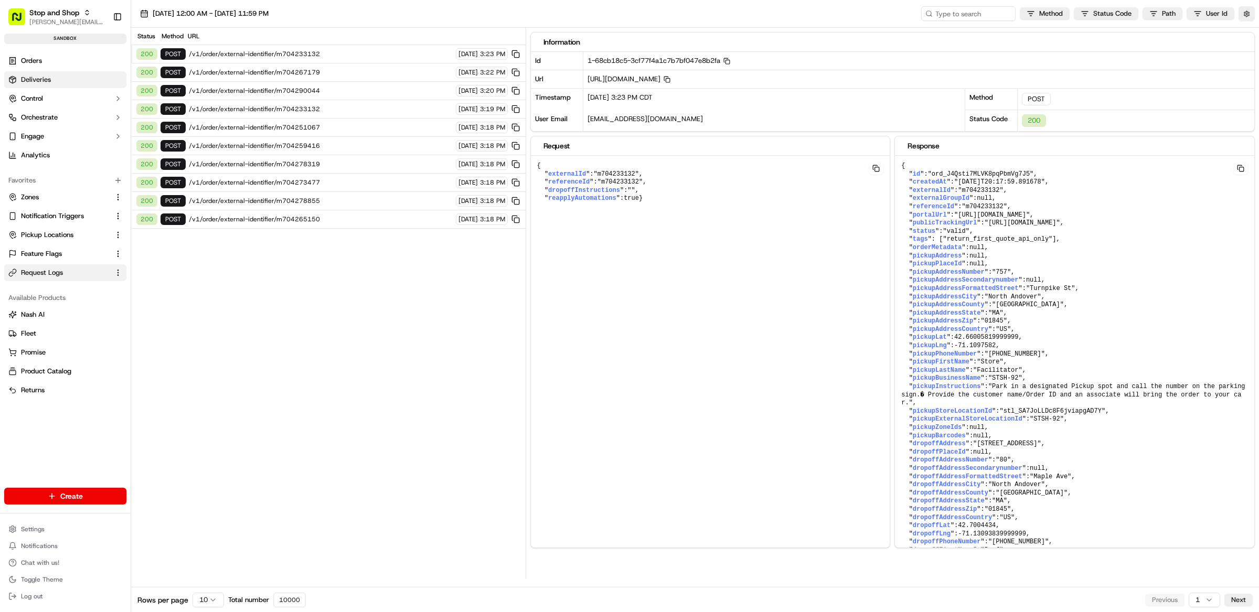
click at [49, 88] on link "Deliveries" at bounding box center [65, 79] width 122 height 17
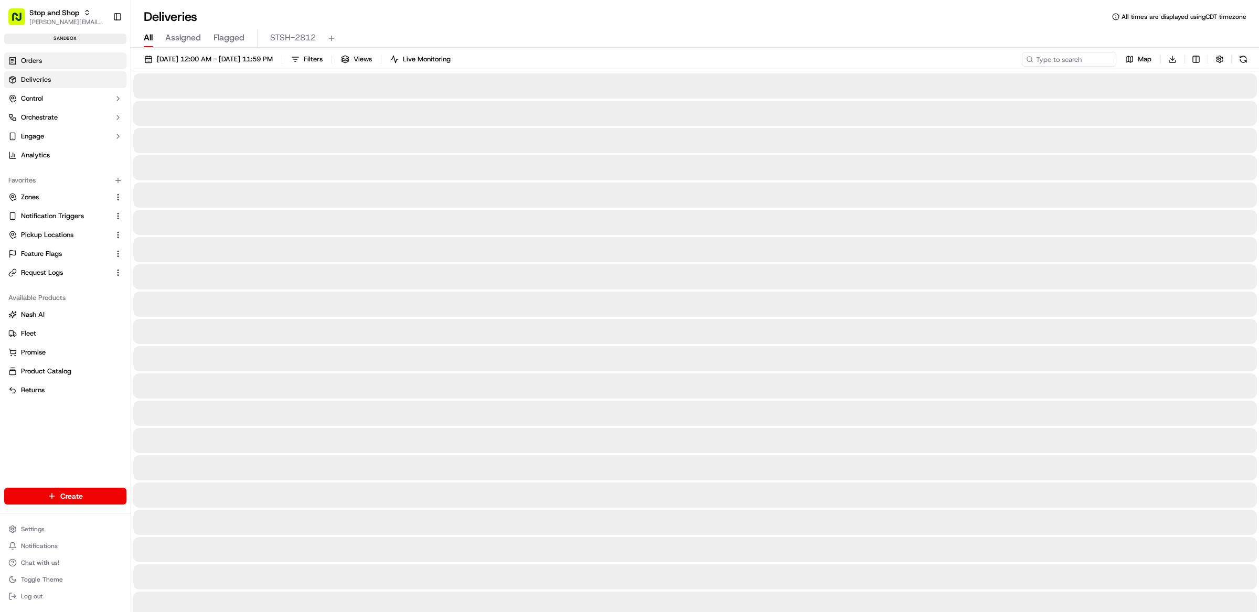
click at [46, 65] on link "Orders" at bounding box center [65, 60] width 122 height 17
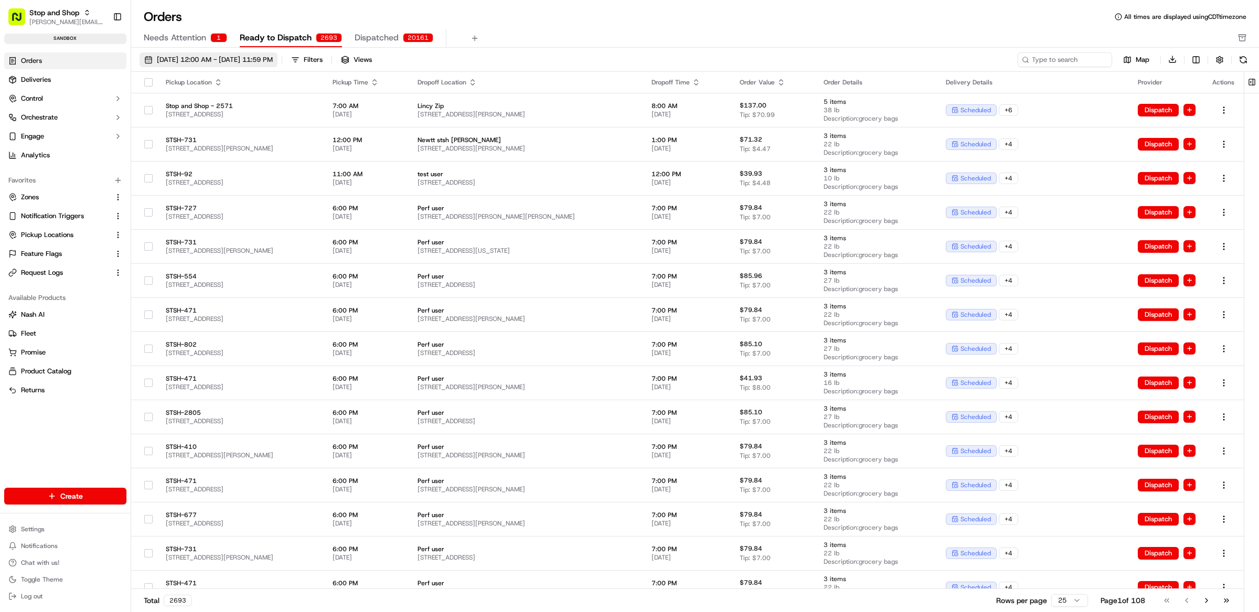
click at [260, 61] on span "09/01/2025 12:00 AM - 09/30/2025 11:59 PM" at bounding box center [215, 59] width 116 height 9
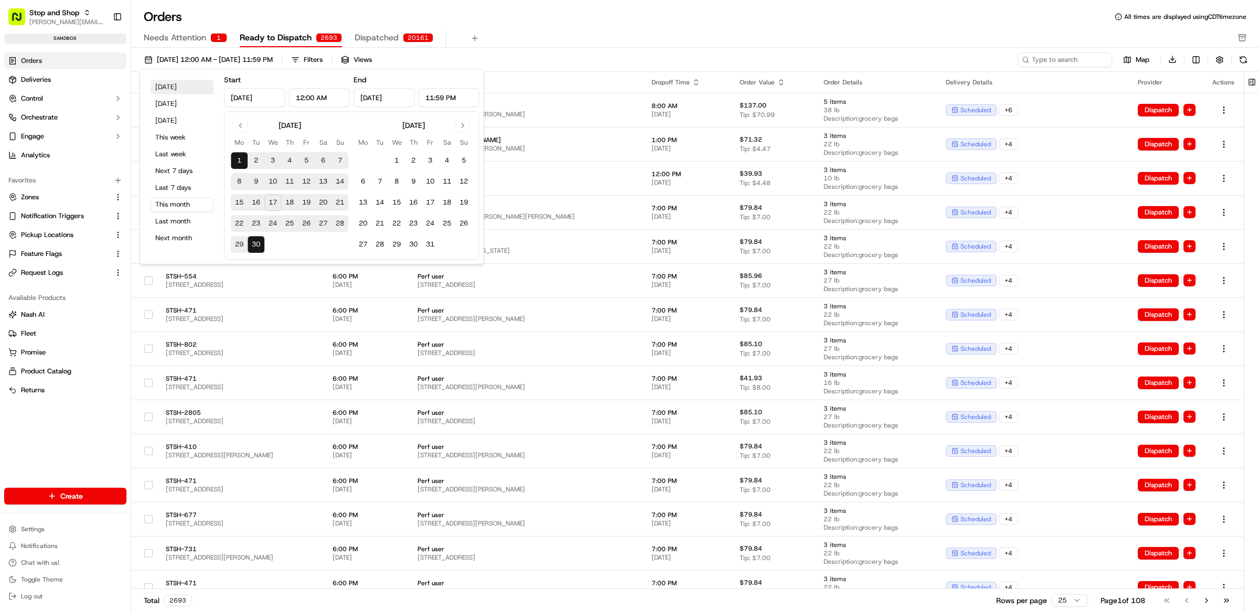
click at [184, 87] on button "Today" at bounding box center [182, 87] width 63 height 15
type input "Sep 17, 2025"
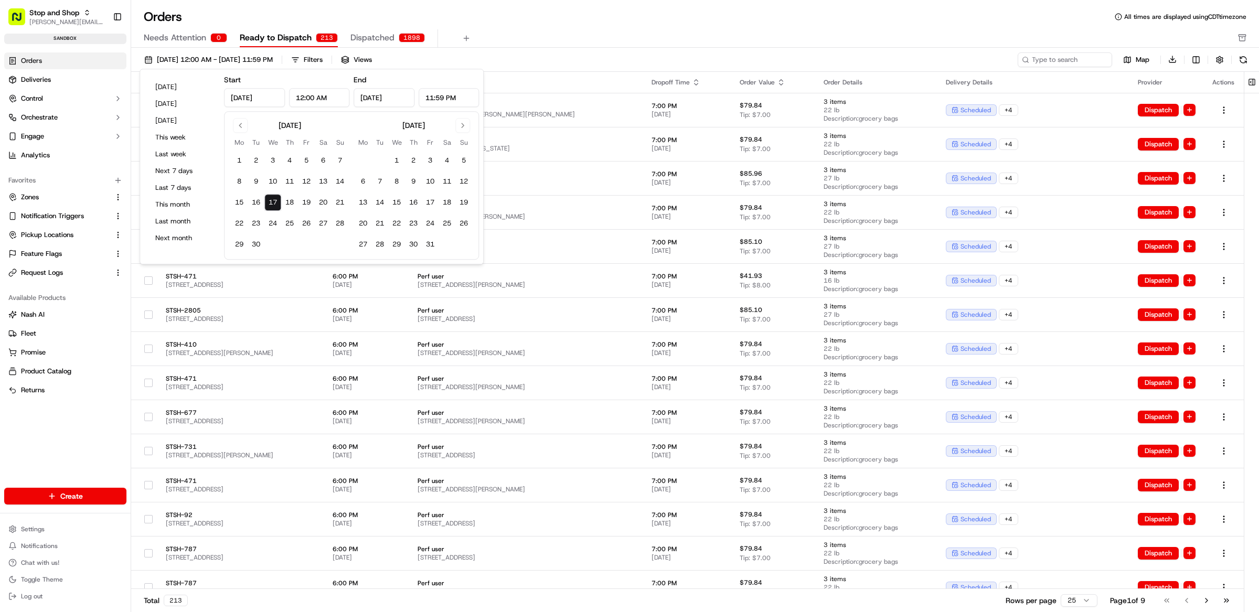
drag, startPoint x: 304, startPoint y: 99, endPoint x: 297, endPoint y: 99, distance: 6.8
click at [298, 99] on input "12:00 AM" at bounding box center [319, 97] width 61 height 19
click at [297, 99] on input "12:00 AM" at bounding box center [319, 97] width 61 height 19
drag, startPoint x: 298, startPoint y: 100, endPoint x: 304, endPoint y: 100, distance: 5.8
click at [304, 100] on input "12:00 AM" at bounding box center [319, 97] width 61 height 19
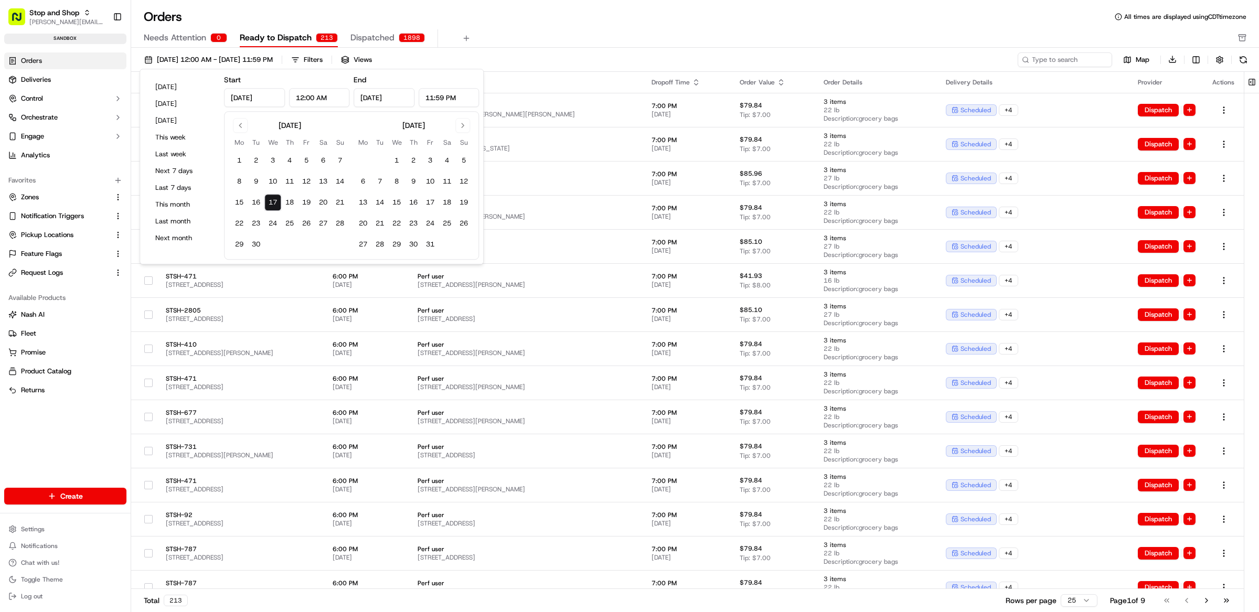
click at [304, 100] on input "12:00 AM" at bounding box center [319, 97] width 61 height 19
click at [321, 99] on input "1:00 AM" at bounding box center [319, 97] width 61 height 19
drag, startPoint x: 311, startPoint y: 99, endPoint x: 304, endPoint y: 99, distance: 6.8
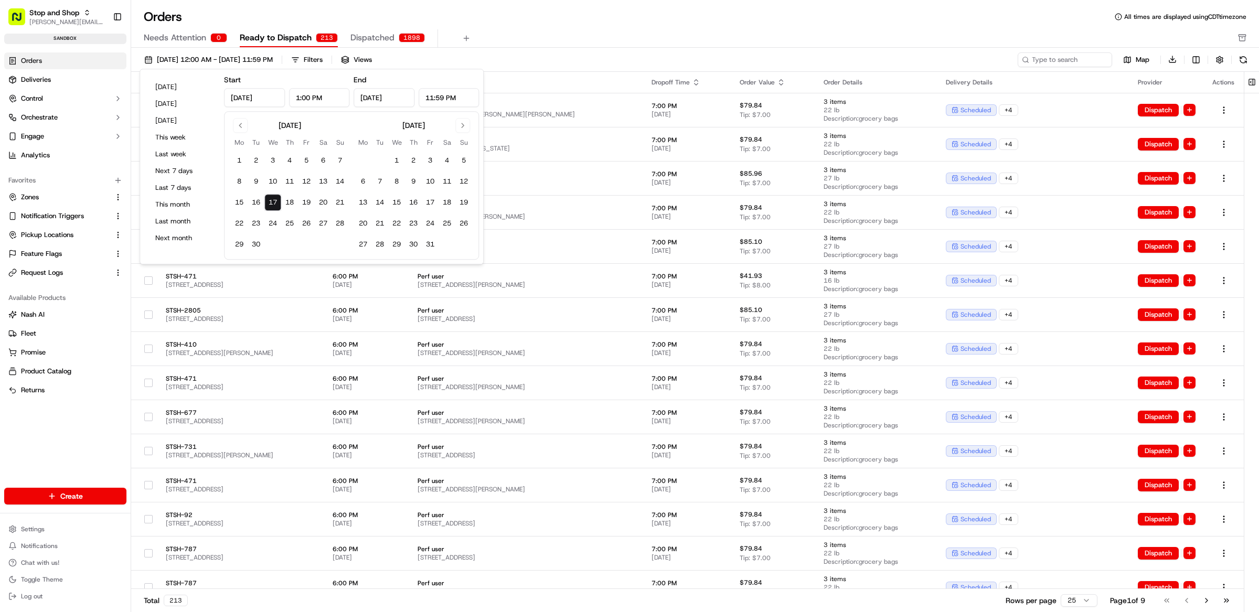
click at [304, 99] on input "1:00 PM" at bounding box center [319, 97] width 61 height 19
type input "1:15 PM"
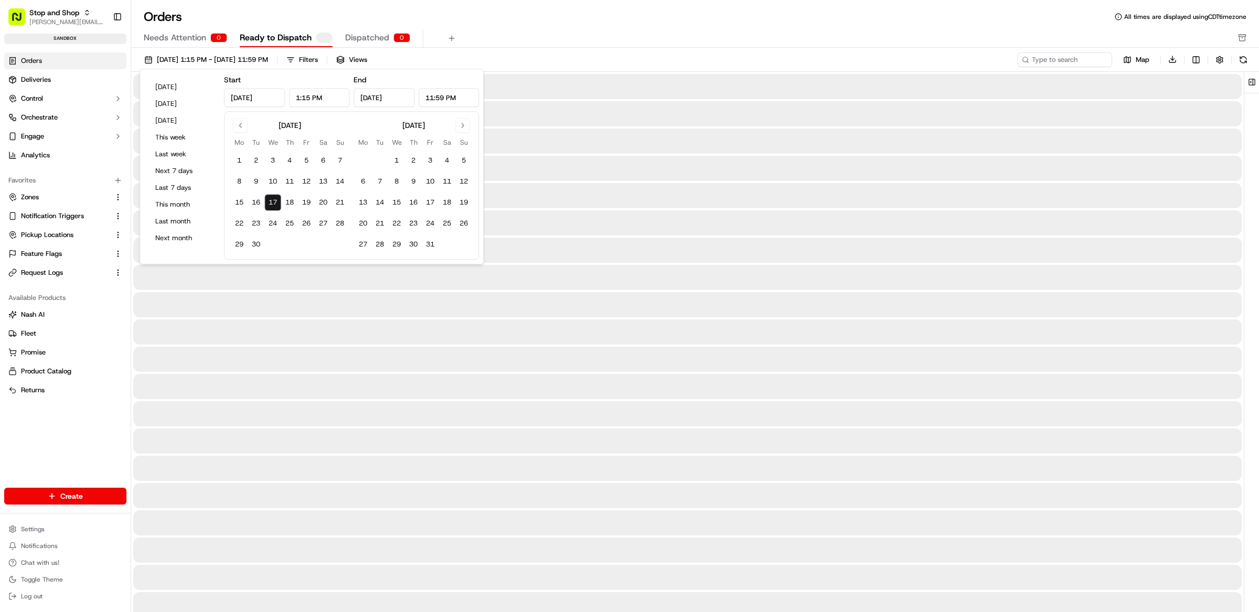
drag, startPoint x: 433, startPoint y: 98, endPoint x: 427, endPoint y: 98, distance: 6.3
click at [427, 98] on input "11:59 PM" at bounding box center [449, 97] width 61 height 19
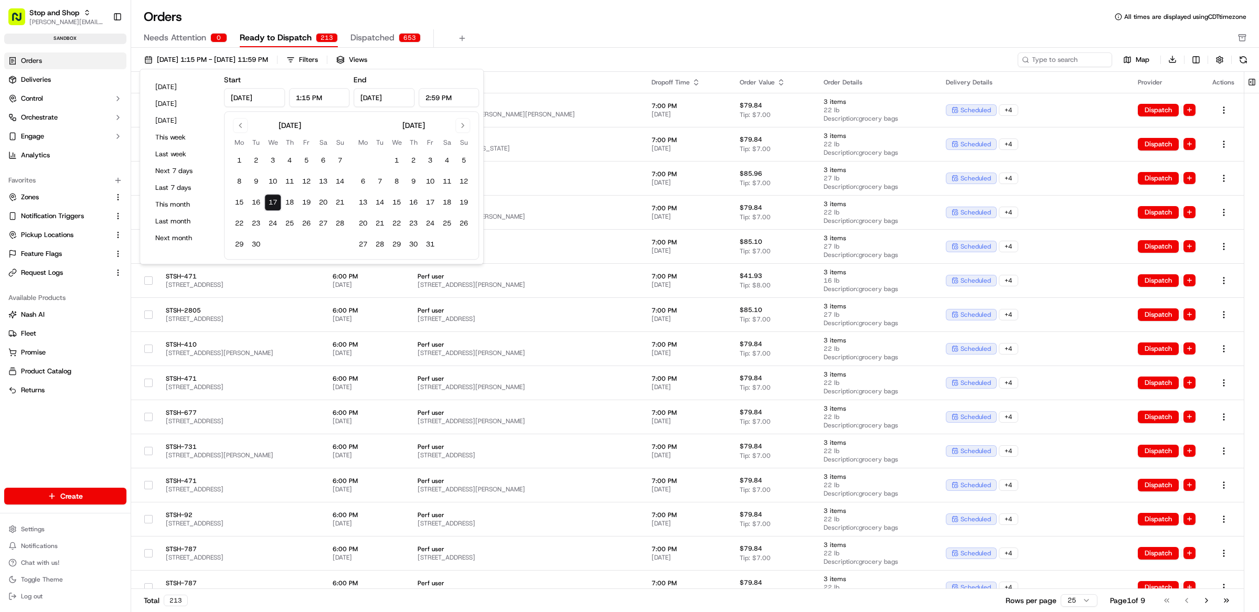
drag, startPoint x: 440, startPoint y: 99, endPoint x: 433, endPoint y: 99, distance: 6.8
click at [433, 99] on input "2:59 PM" at bounding box center [449, 97] width 61 height 19
type input "2:20 PM"
click at [541, 22] on div "Orders All times are displayed using CDT timezone" at bounding box center [695, 16] width 1128 height 17
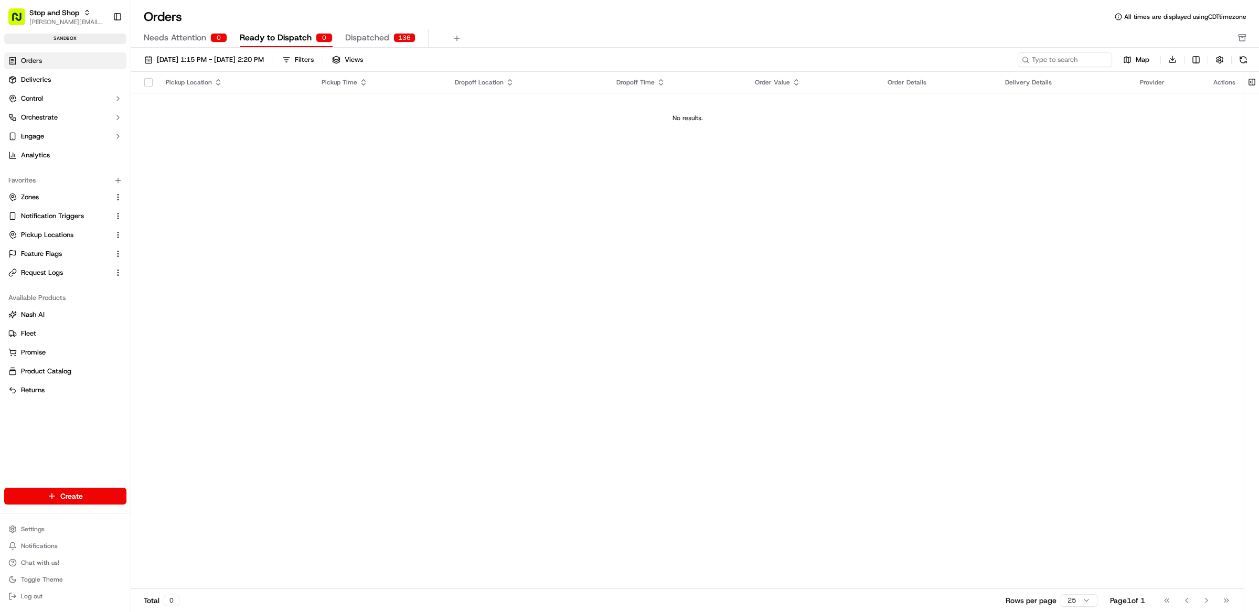
click at [382, 33] on span "Dispatched" at bounding box center [367, 37] width 44 height 13
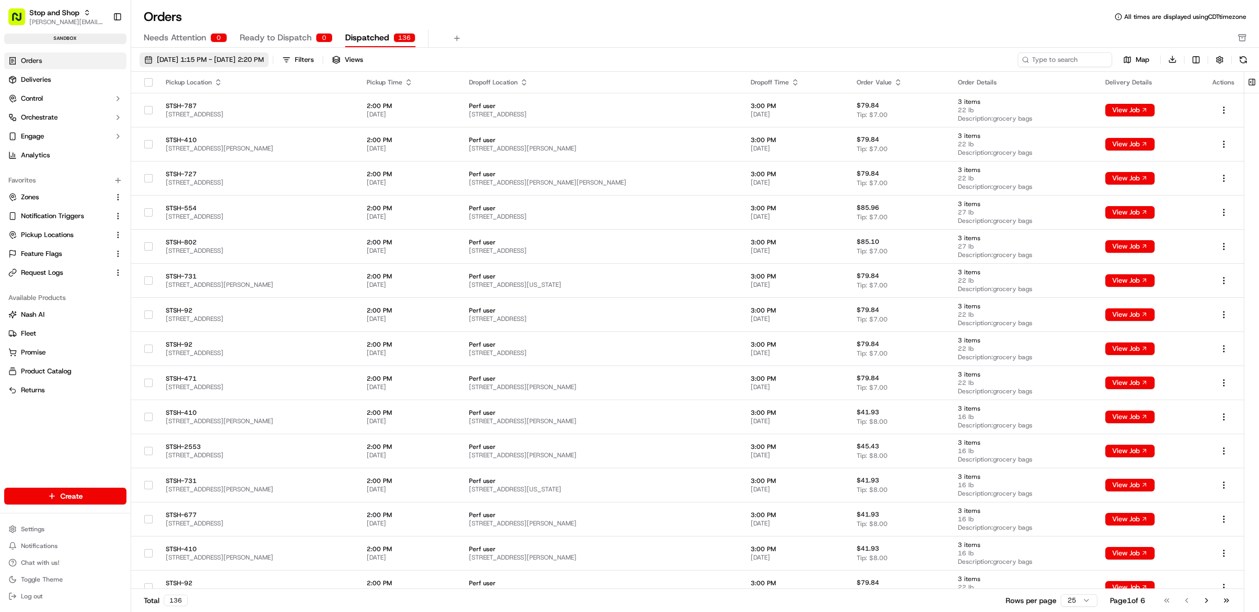
click at [261, 61] on span "09/17/2025 1:15 PM - 09/17/2025 2:20 PM" at bounding box center [210, 59] width 107 height 9
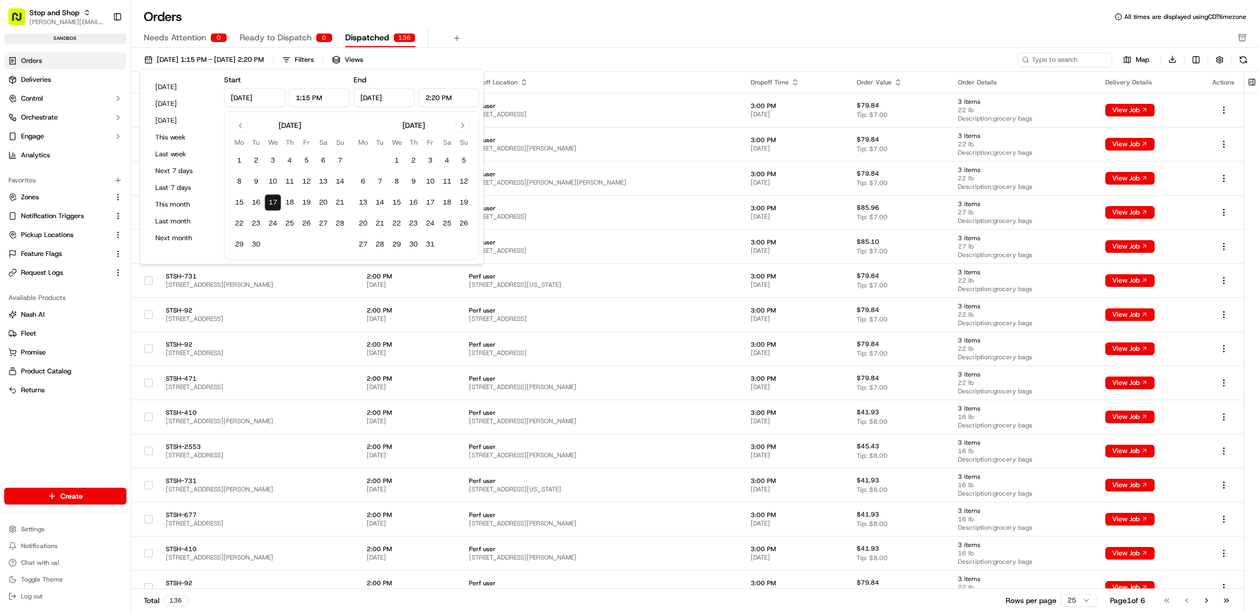
click at [602, 38] on div "Needs Attention 0 Ready to Dispatch 0 Dispatched 136" at bounding box center [688, 38] width 1088 height 18
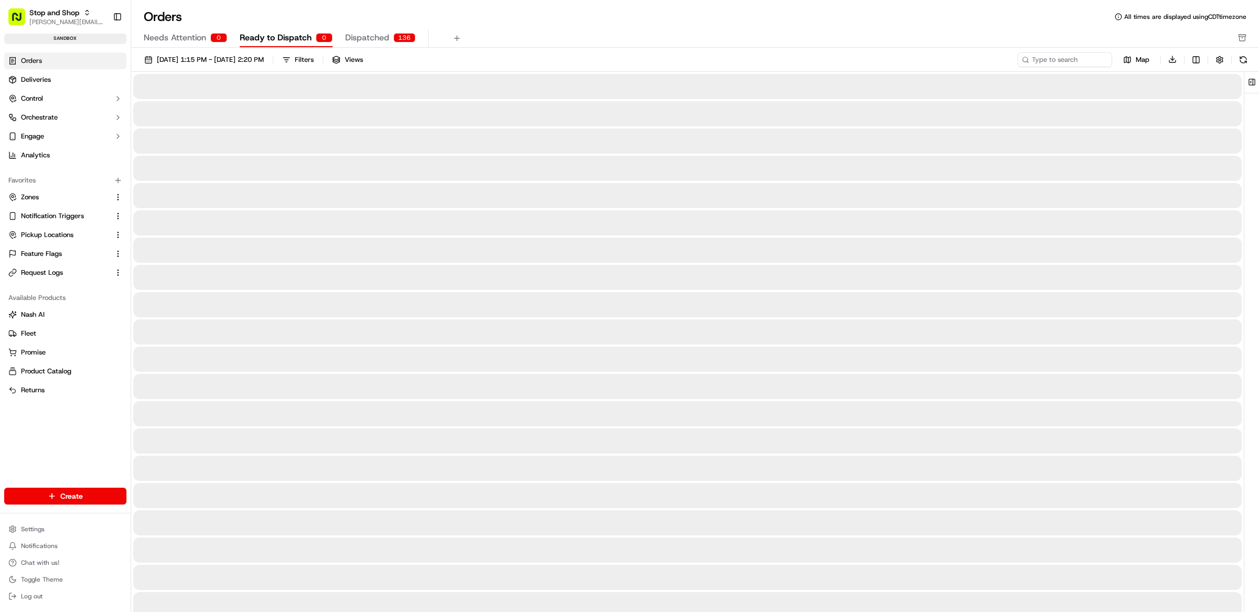
click at [277, 40] on span "Ready to Dispatch" at bounding box center [276, 37] width 72 height 13
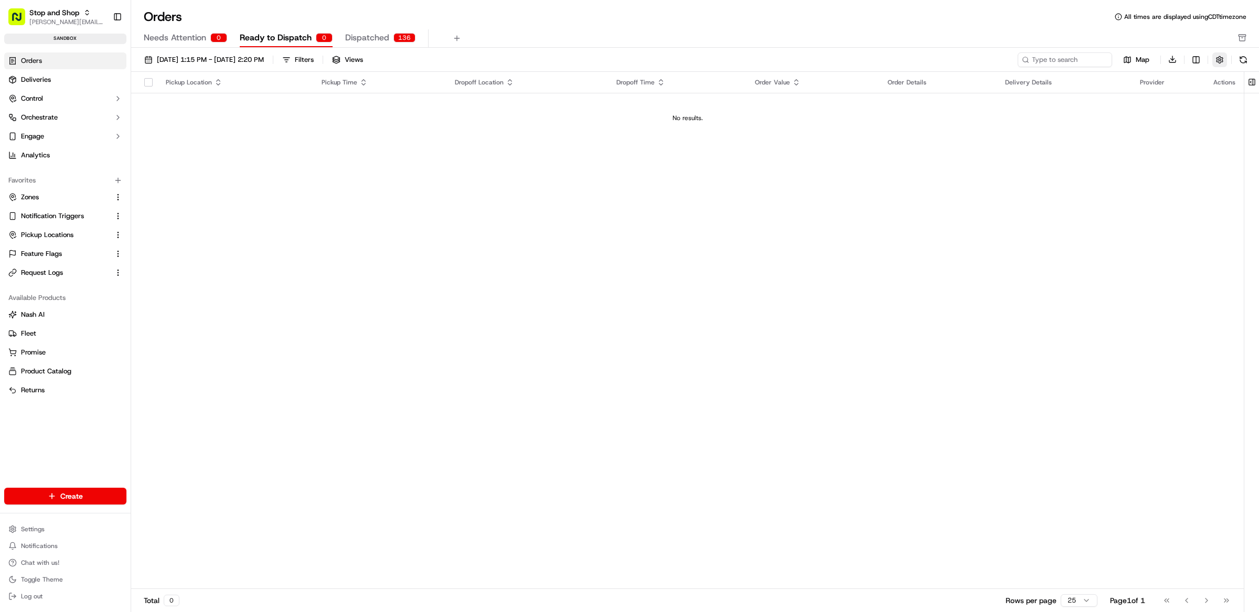
click at [1219, 60] on button "button" at bounding box center [1220, 59] width 15 height 15
click at [1252, 101] on div "Timezone (UTC-05.00) America/Chicago CDT Hide Quotes Only Orders Auto Refresh" at bounding box center [1210, 96] width 269 height 54
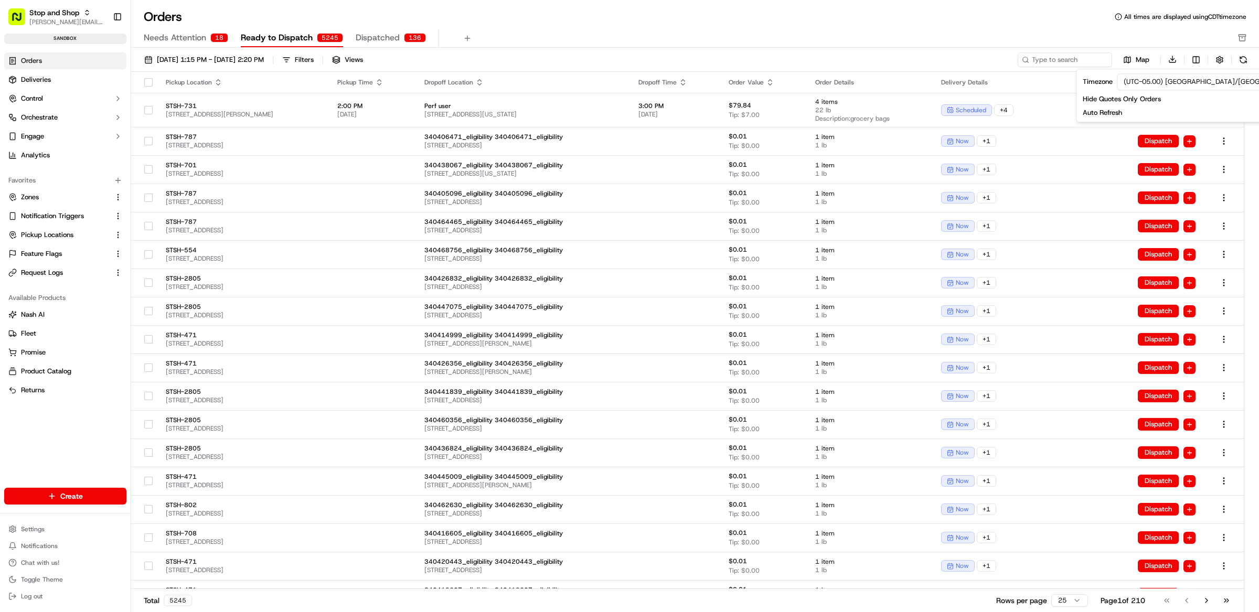
click at [731, 36] on div "Needs Attention 18 Ready to Dispatch 5245 Dispatched 136" at bounding box center [688, 38] width 1088 height 18
click at [606, 15] on div "Orders All times are displayed using CDT timezone" at bounding box center [695, 16] width 1128 height 17
click at [74, 8] on span "Stop and Shop" at bounding box center [54, 12] width 50 height 10
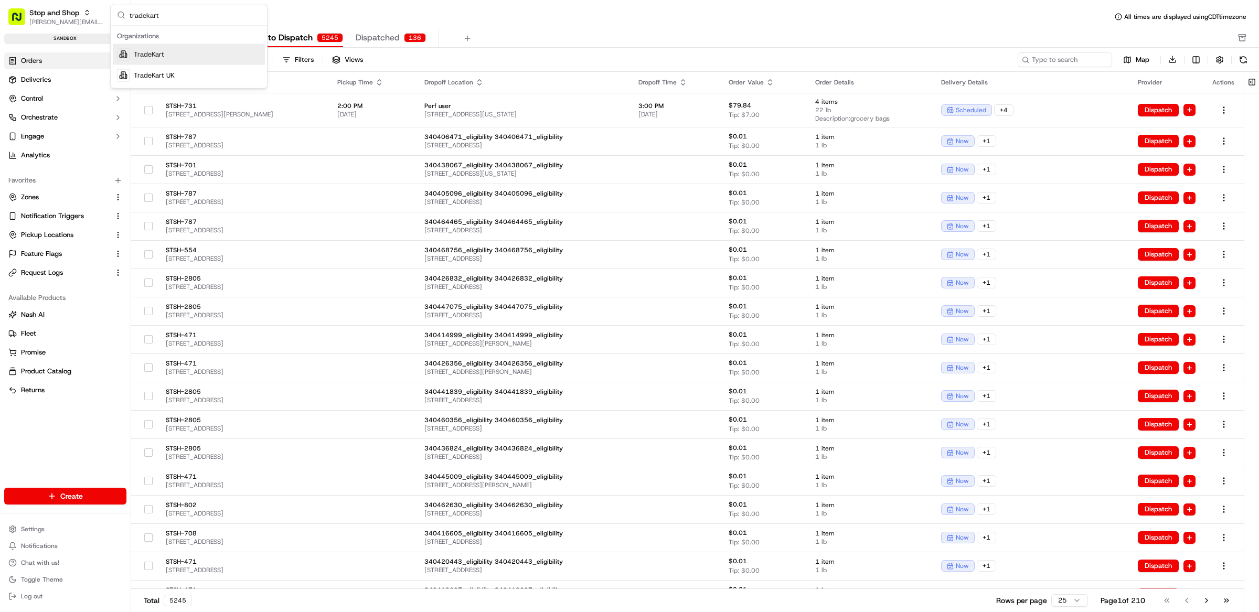
type input "tradekart"
drag, startPoint x: 172, startPoint y: 56, endPoint x: 172, endPoint y: 72, distance: 16.3
click at [172, 72] on div "TradeKart TradeKart UK" at bounding box center [189, 65] width 152 height 42
click at [172, 72] on span "TradeKart UK" at bounding box center [154, 75] width 41 height 9
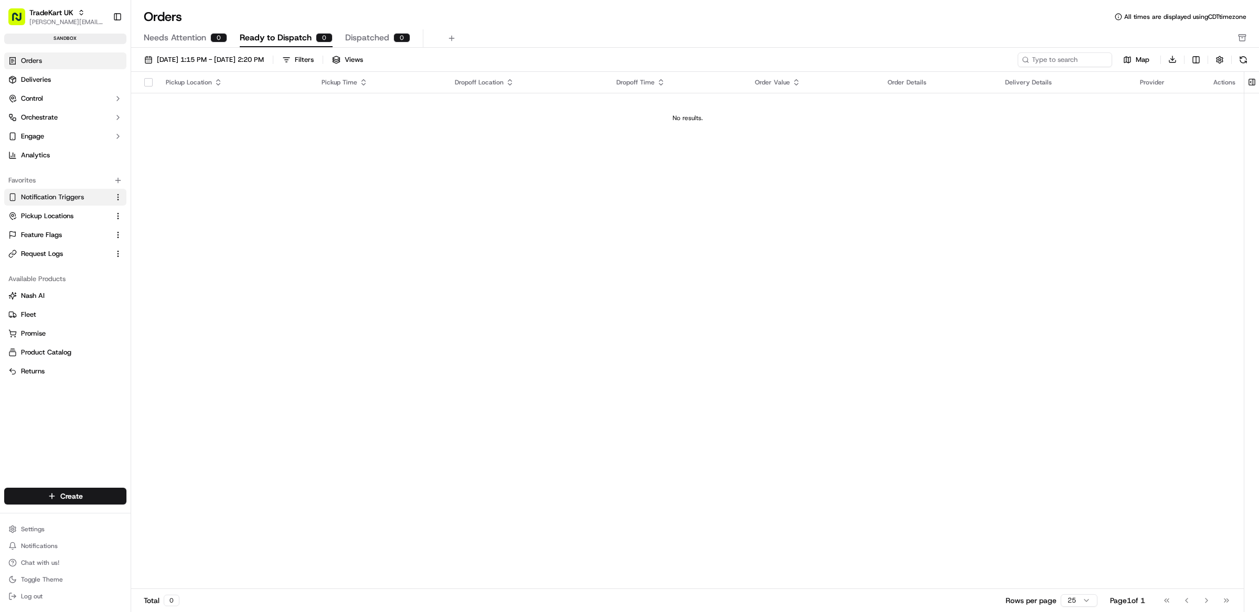
click at [66, 197] on span "Notification Triggers" at bounding box center [52, 197] width 63 height 9
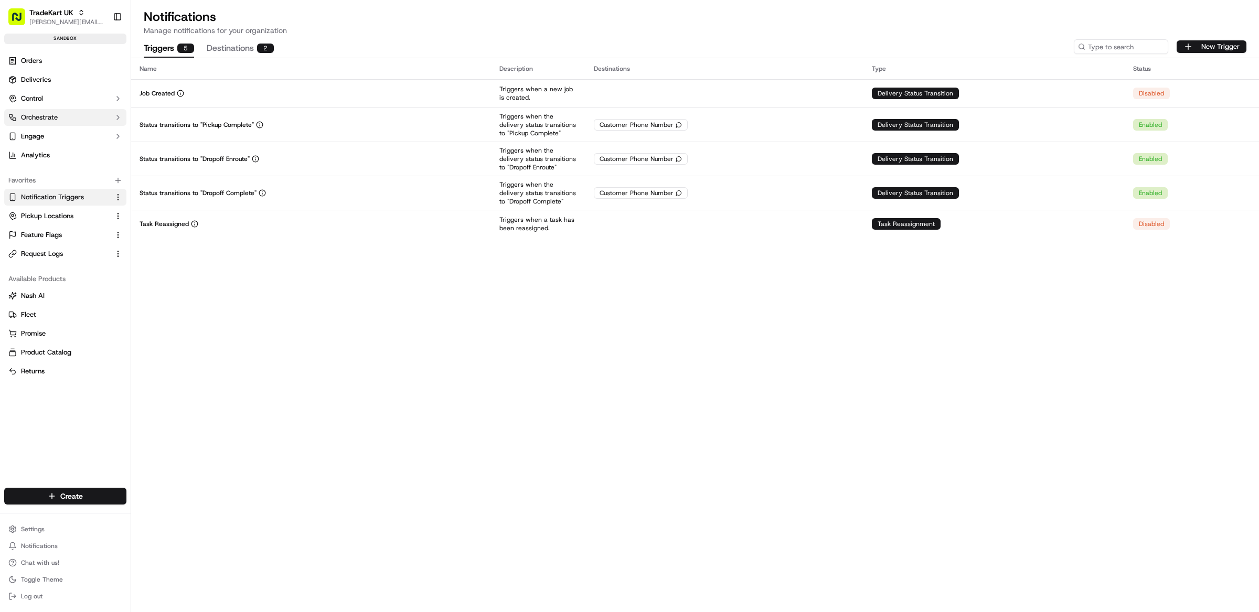
click at [69, 120] on button "Orchestrate" at bounding box center [65, 117] width 122 height 17
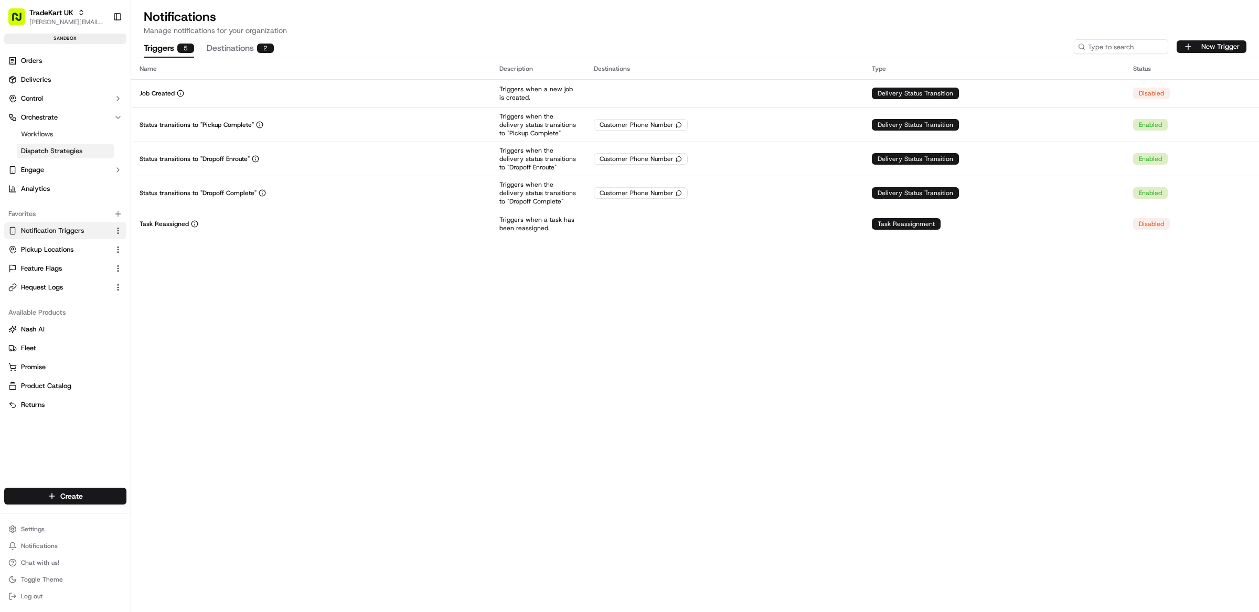
click at [74, 151] on span "Dispatch Strategies" at bounding box center [51, 150] width 61 height 9
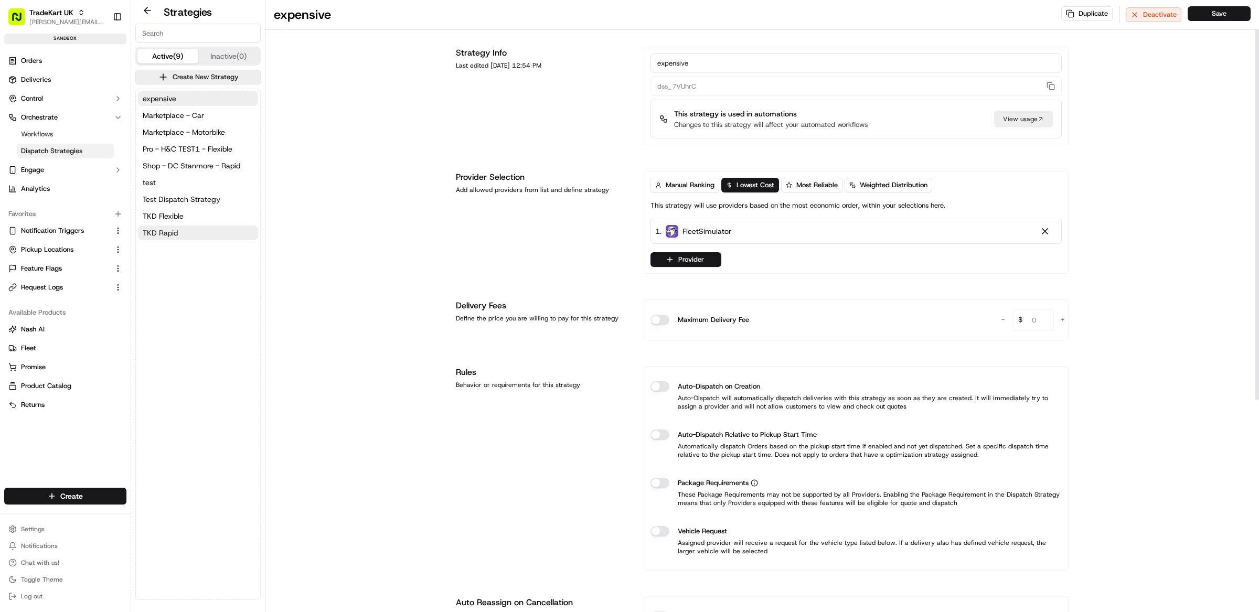
click at [171, 233] on span "TKD Rapid" at bounding box center [160, 233] width 35 height 10
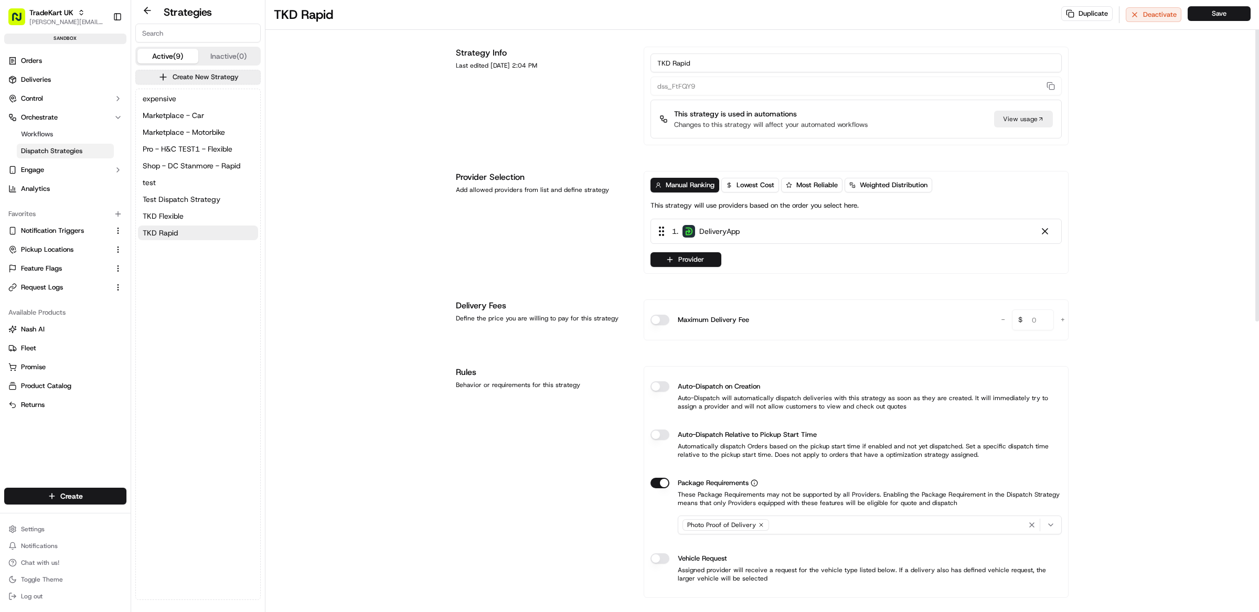
click at [442, 212] on div "TKD Rapid Duplicate Deactivate Save Strategy Info Last edited Sep 17, 2025 2:04…" at bounding box center [762, 583] width 994 height 1167
click at [50, 292] on button "Request Logs" at bounding box center [65, 287] width 122 height 17
click at [54, 289] on span "Request Logs" at bounding box center [42, 287] width 42 height 9
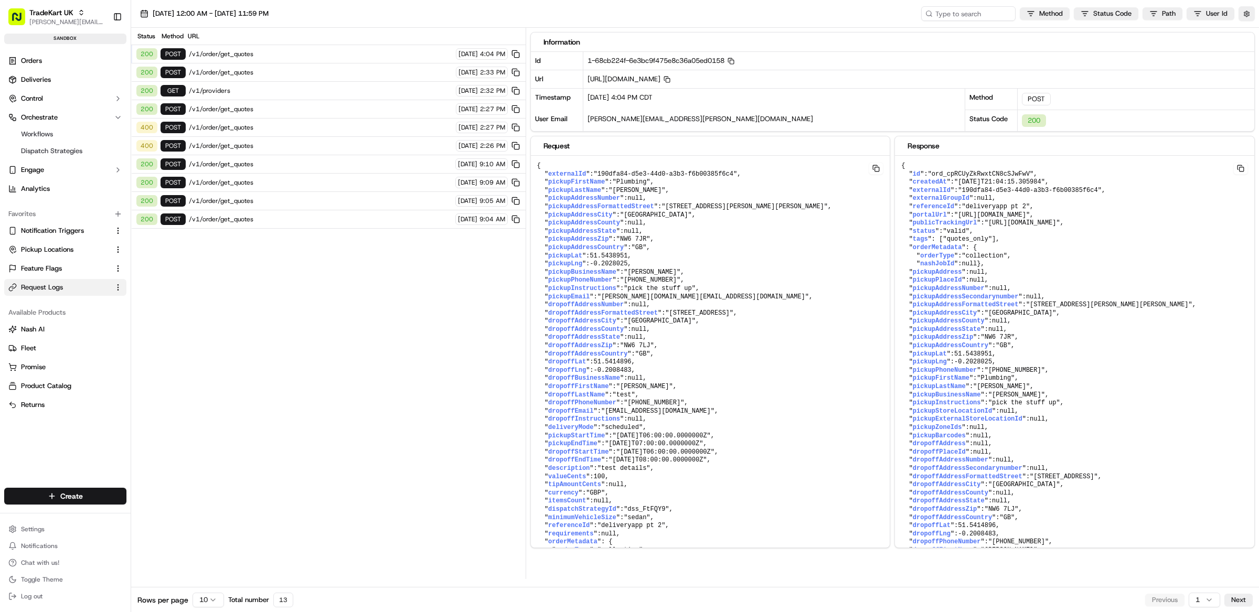
click at [242, 62] on div "200 POST /v1/order/get_quotes 09/17/2025 4:04 PM" at bounding box center [328, 54] width 395 height 18
click at [246, 52] on span "/v1/order/get_quotes" at bounding box center [321, 54] width 264 height 8
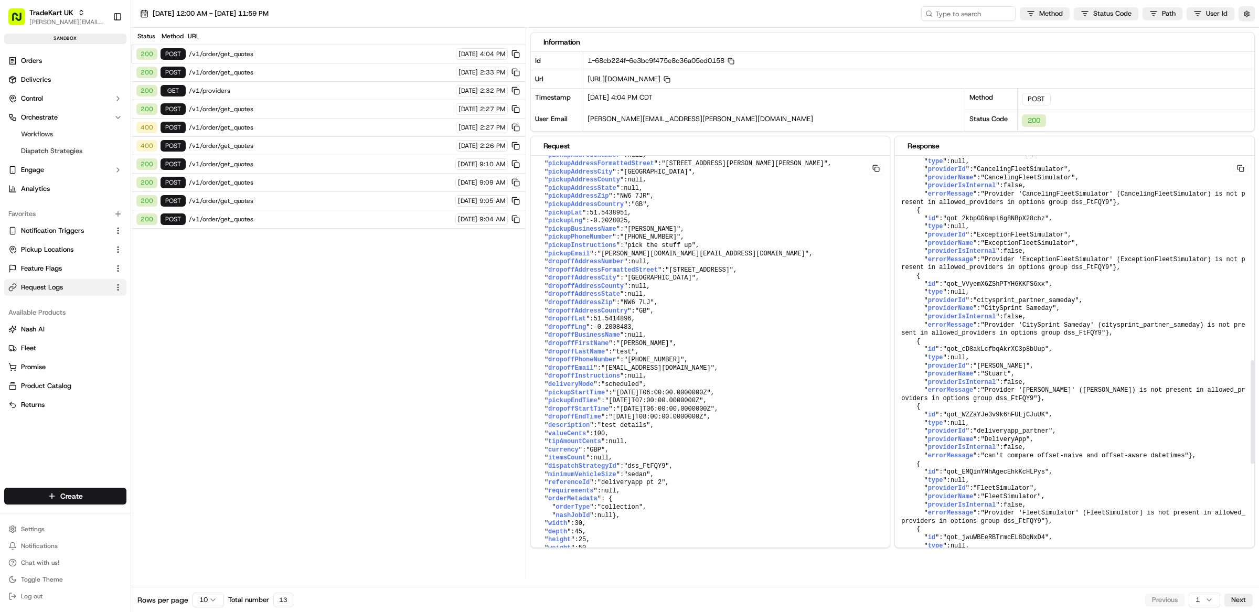
scroll to position [819, 0]
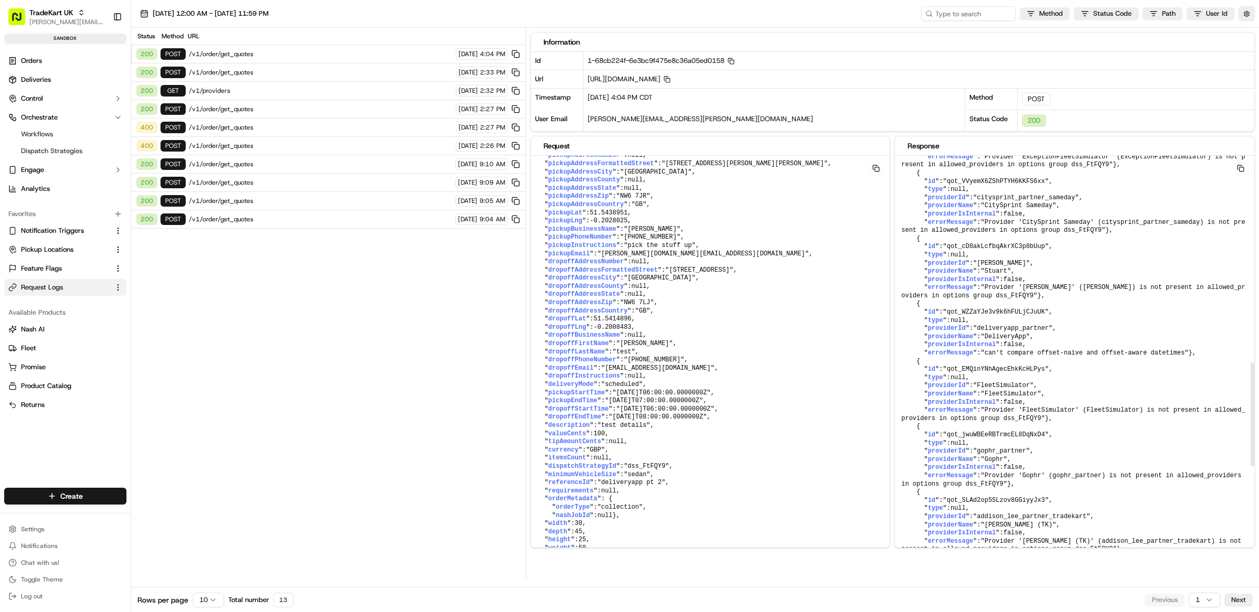
drag, startPoint x: 932, startPoint y: 428, endPoint x: 915, endPoint y: 405, distance: 28.5
click at [929, 427] on pre "{ " id ": "ord_cpRCUyZkRwxtCN8cSJwFwV" , " createdAt ": "2025-09-17T21:04:15.30…" at bounding box center [1074, 88] width 359 height 1502
drag, startPoint x: 915, startPoint y: 405, endPoint x: 899, endPoint y: 374, distance: 34.5
click at [899, 374] on pre "{ " id ": "ord_cpRCUyZkRwxtCN8cSJwFwV" , " createdAt ": "2025-09-17T21:04:15.30…" at bounding box center [1074, 88] width 359 height 1502
click at [930, 428] on pre "{ " id ": "ord_cpRCUyZkRwxtCN8cSJwFwV" , " createdAt ": "2025-09-17T21:04:15.30…" at bounding box center [1074, 88] width 359 height 1502
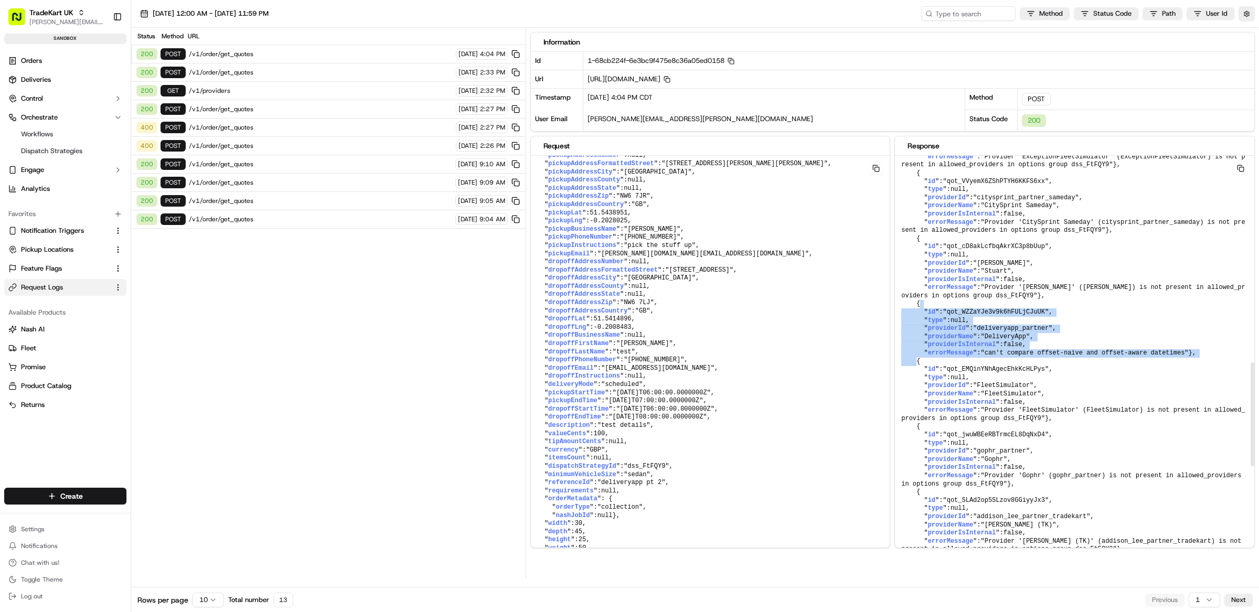
drag, startPoint x: 931, startPoint y: 427, endPoint x: 899, endPoint y: 373, distance: 62.8
click at [899, 373] on pre "{ " id ": "ord_cpRCUyZkRwxtCN8cSJwFwV" , " createdAt ": "2025-09-17T21:04:15.30…" at bounding box center [1074, 88] width 359 height 1502
copy pre "{ " id ": "qot_WZZaYJe3v9k6hFULjCJuUK" , " type ": null , " providerId ": "deli…"
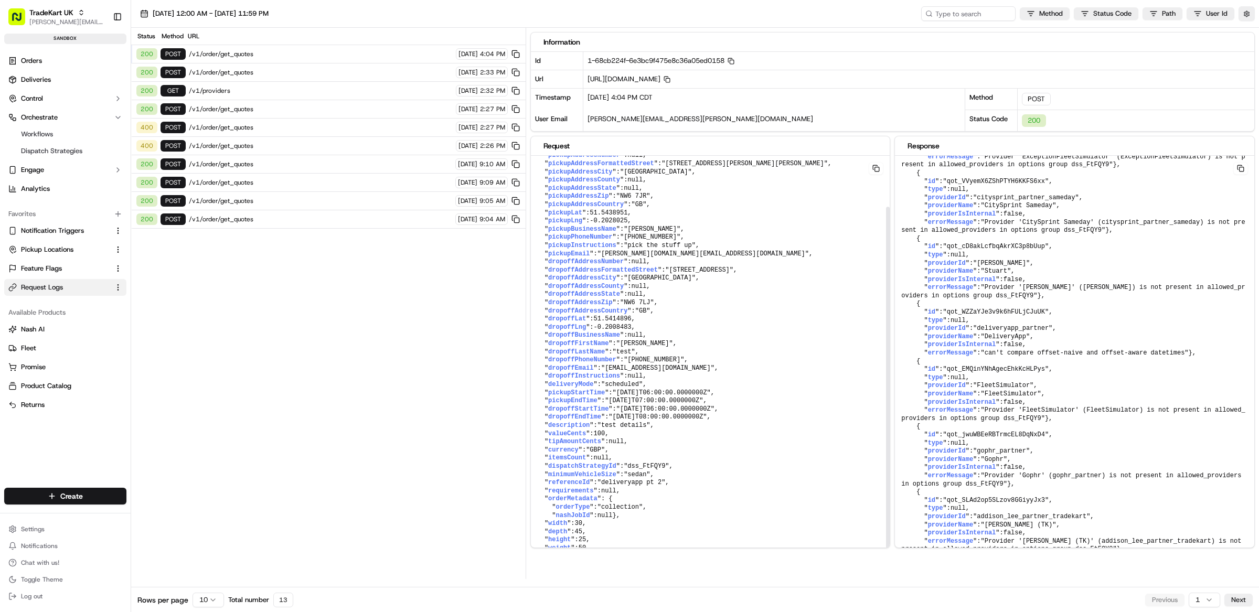
click at [827, 321] on pre "{ " externalId ": "190dfa84-d5e3-44d0-a3b3-f6b00385f6c4" , " pickupFirstName ":…" at bounding box center [710, 340] width 359 height 454
